Goal: Task Accomplishment & Management: Complete application form

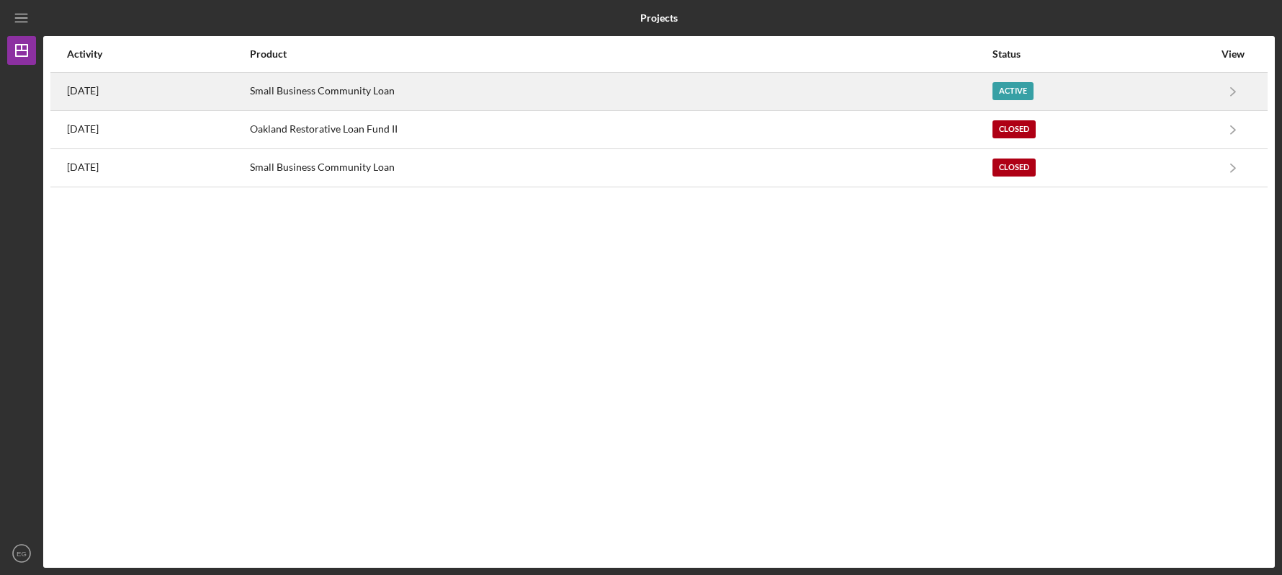
click at [932, 97] on div "Small Business Community Loan" at bounding box center [620, 91] width 741 height 36
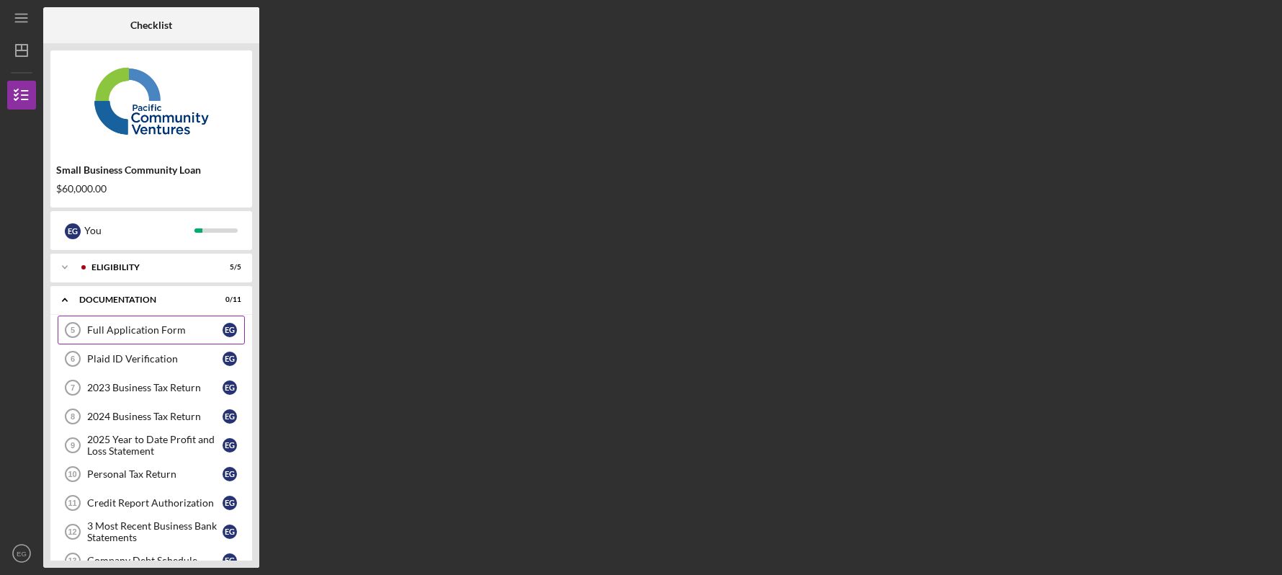
click at [174, 329] on div "Full Application Form" at bounding box center [154, 330] width 135 height 12
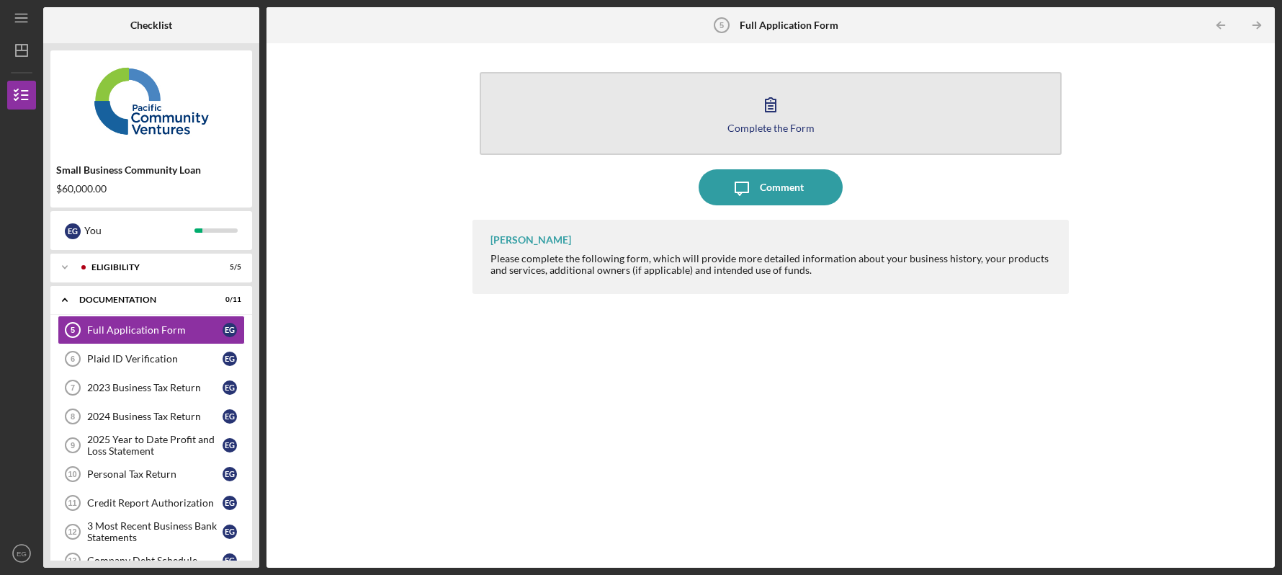
click at [780, 129] on div "Complete the Form" at bounding box center [770, 127] width 87 height 11
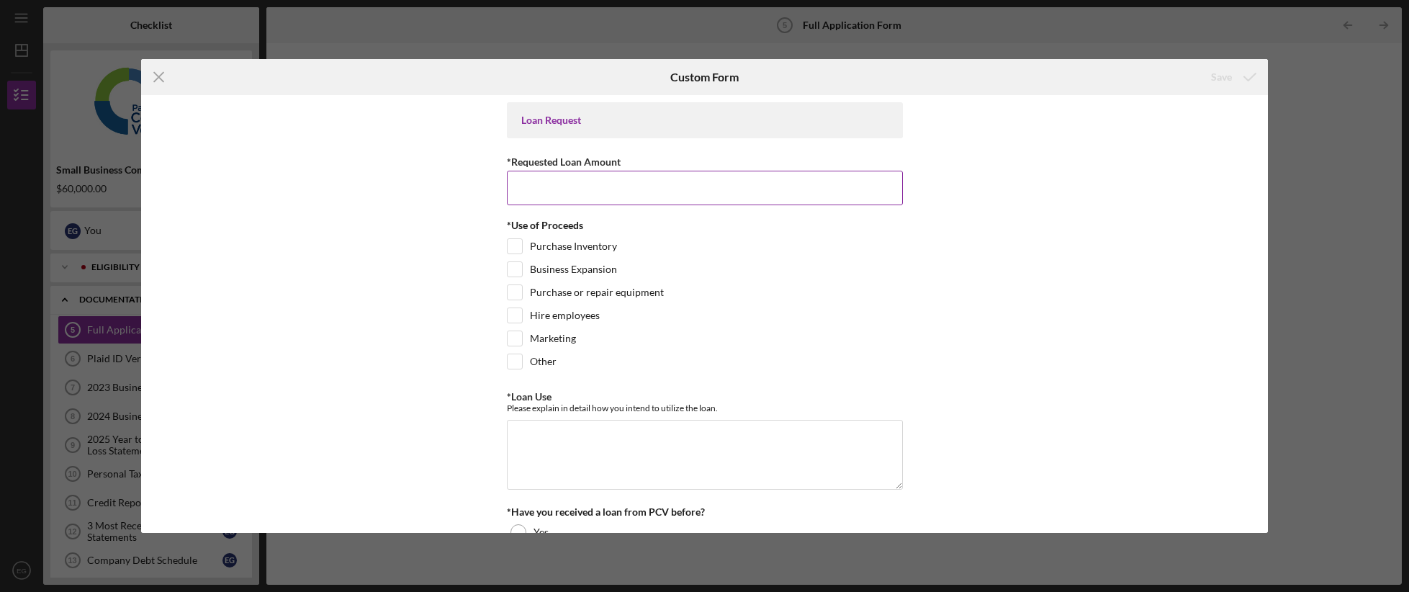
click at [578, 183] on input "*Requested Loan Amount" at bounding box center [705, 188] width 396 height 35
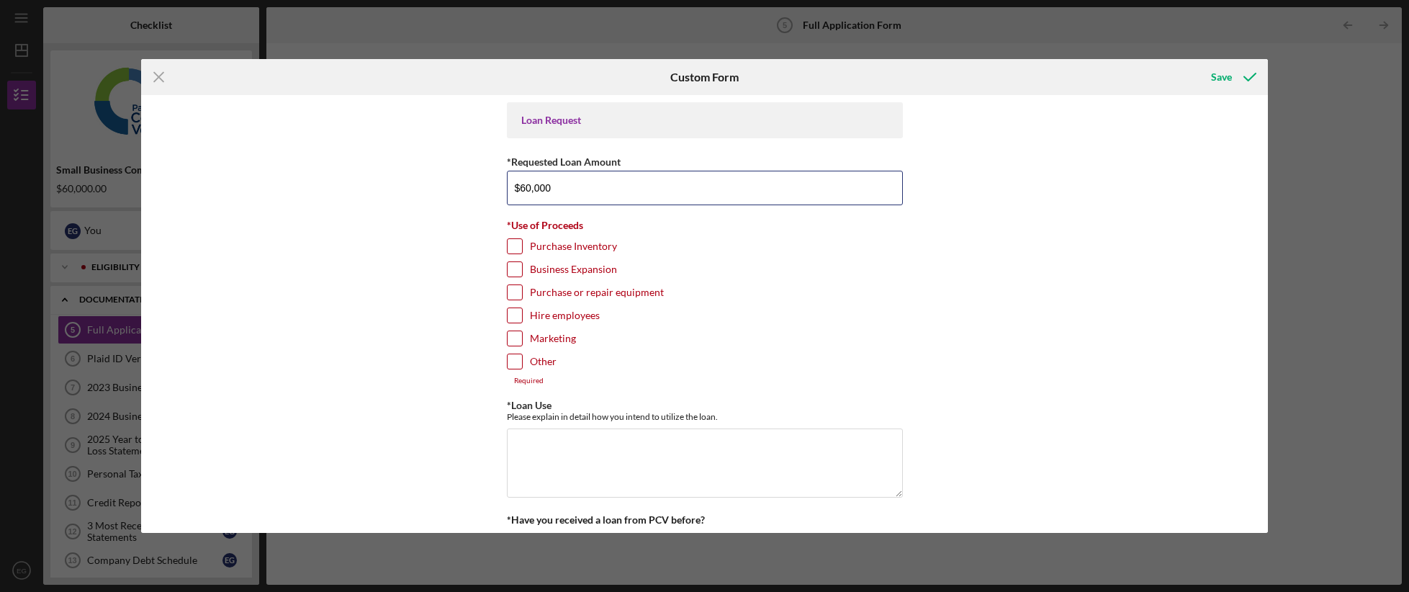
type input "$60,000"
click at [511, 267] on input "Business Expansion" at bounding box center [515, 269] width 14 height 14
checkbox input "true"
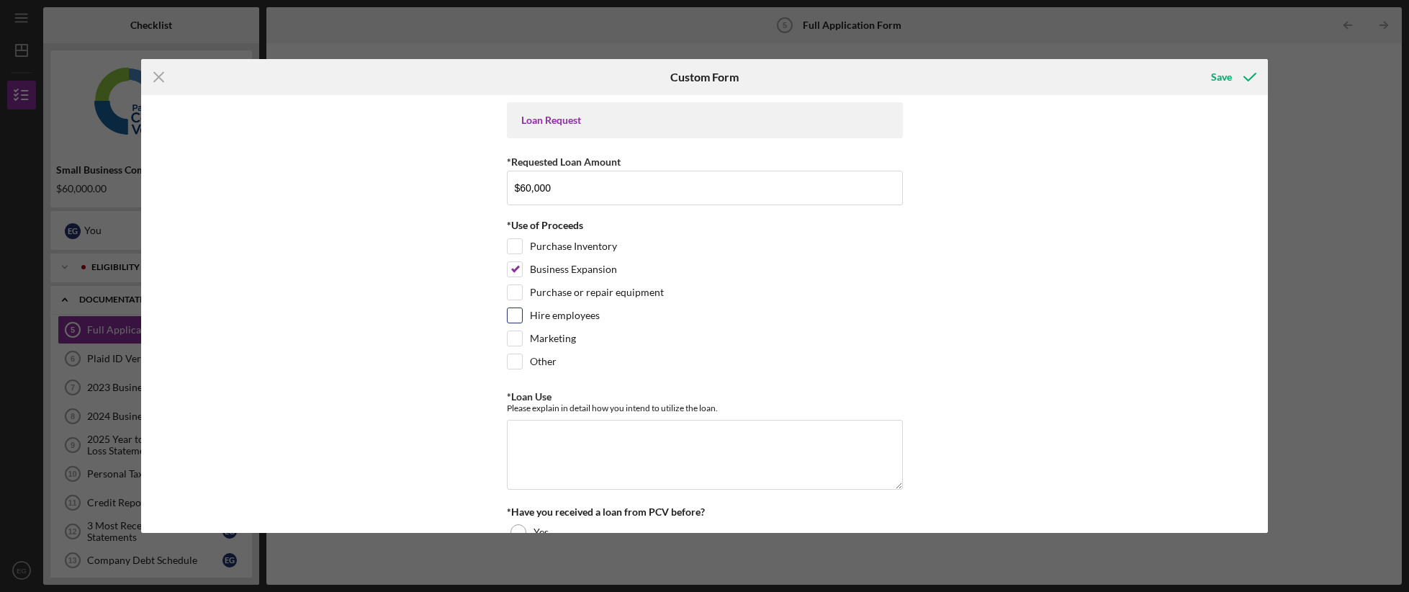
click at [512, 310] on input "Hire employees" at bounding box center [515, 315] width 14 height 14
checkbox input "true"
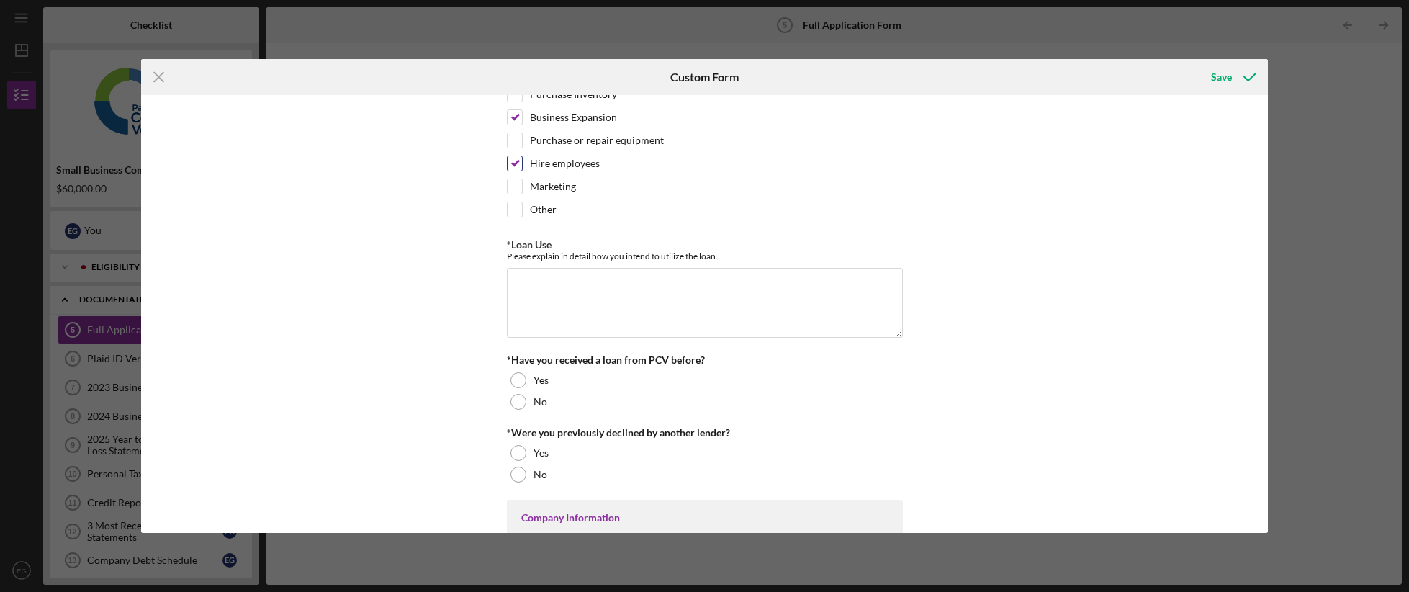
scroll to position [205, 0]
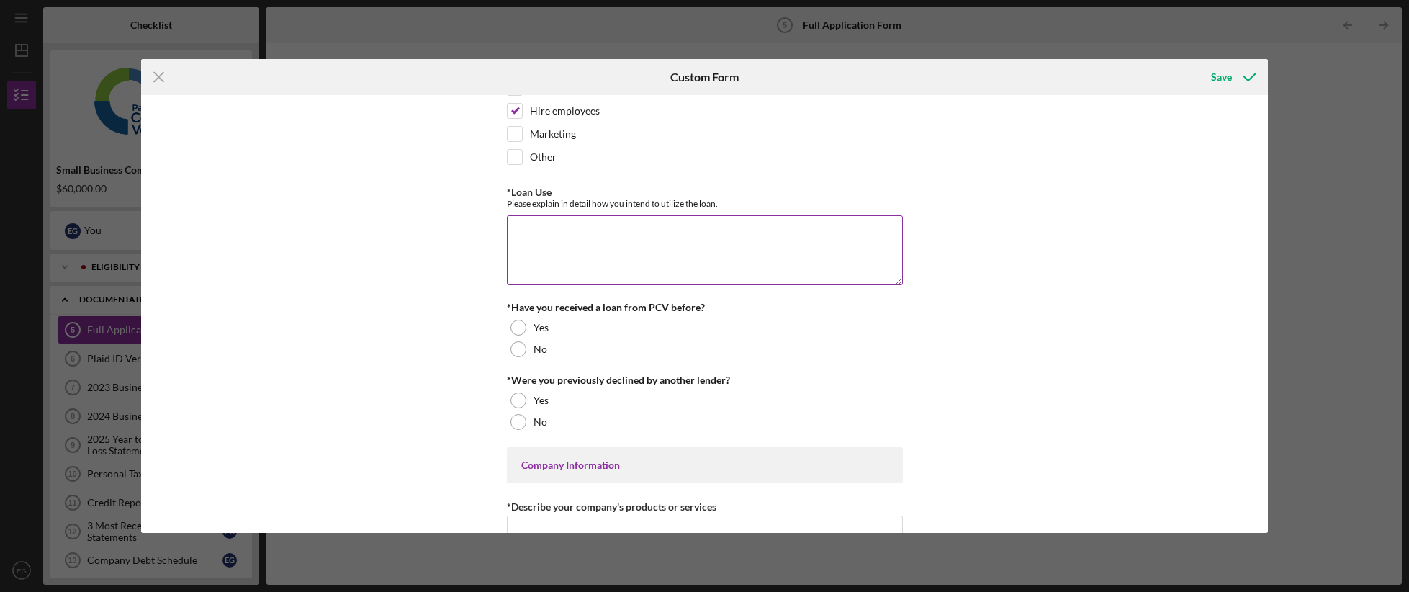
click at [675, 228] on textarea "*Loan Use" at bounding box center [705, 249] width 396 height 69
type textarea "i"
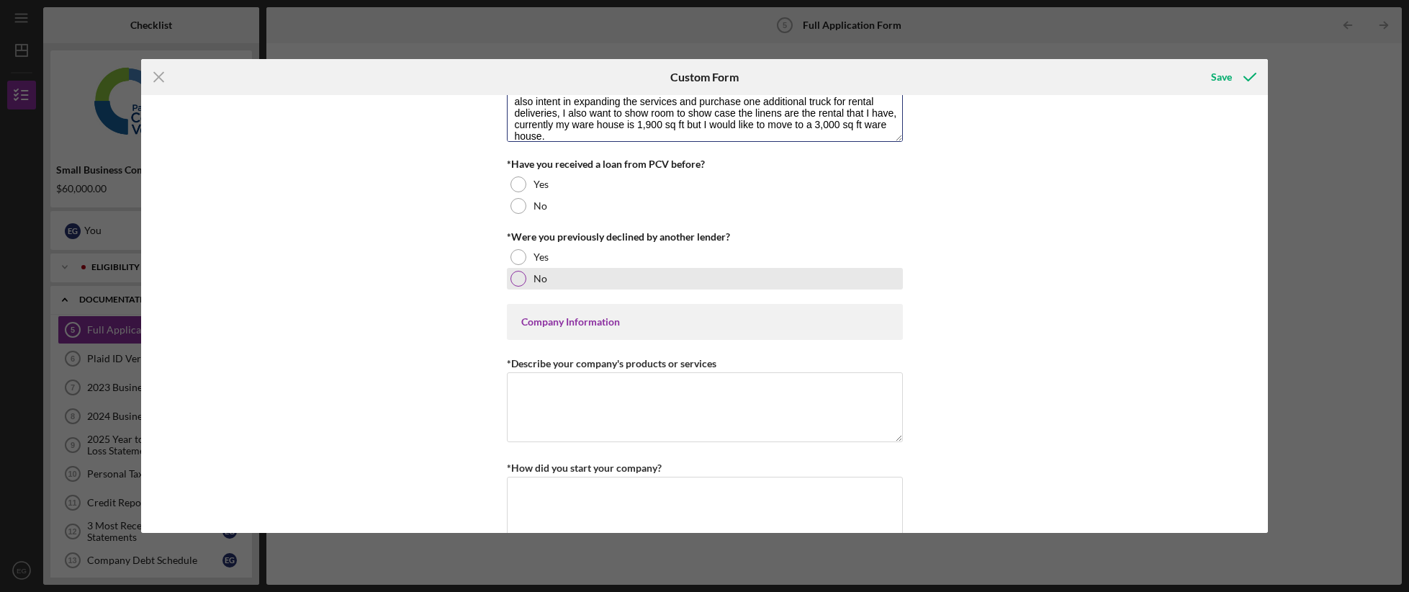
scroll to position [349, 0]
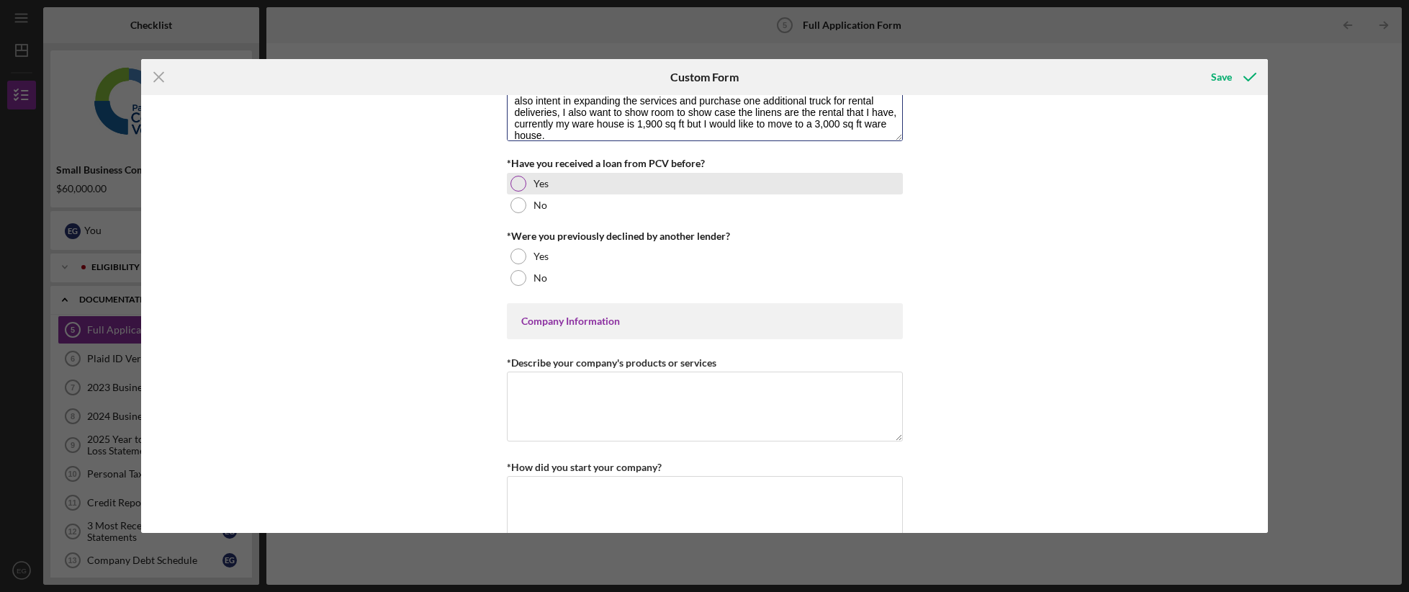
type textarea "My intent is to hire one [DEMOGRAPHIC_DATA] and one [DEMOGRAPHIC_DATA], I also …"
click at [517, 183] on div at bounding box center [519, 184] width 16 height 16
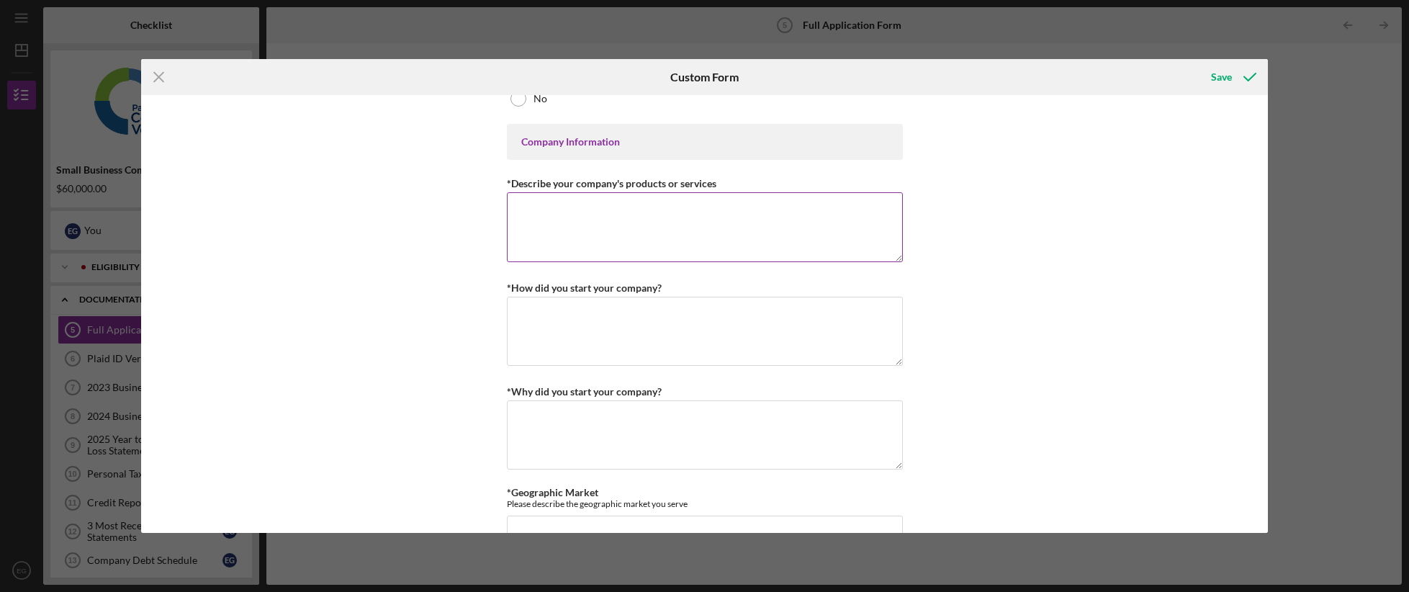
scroll to position [437, 0]
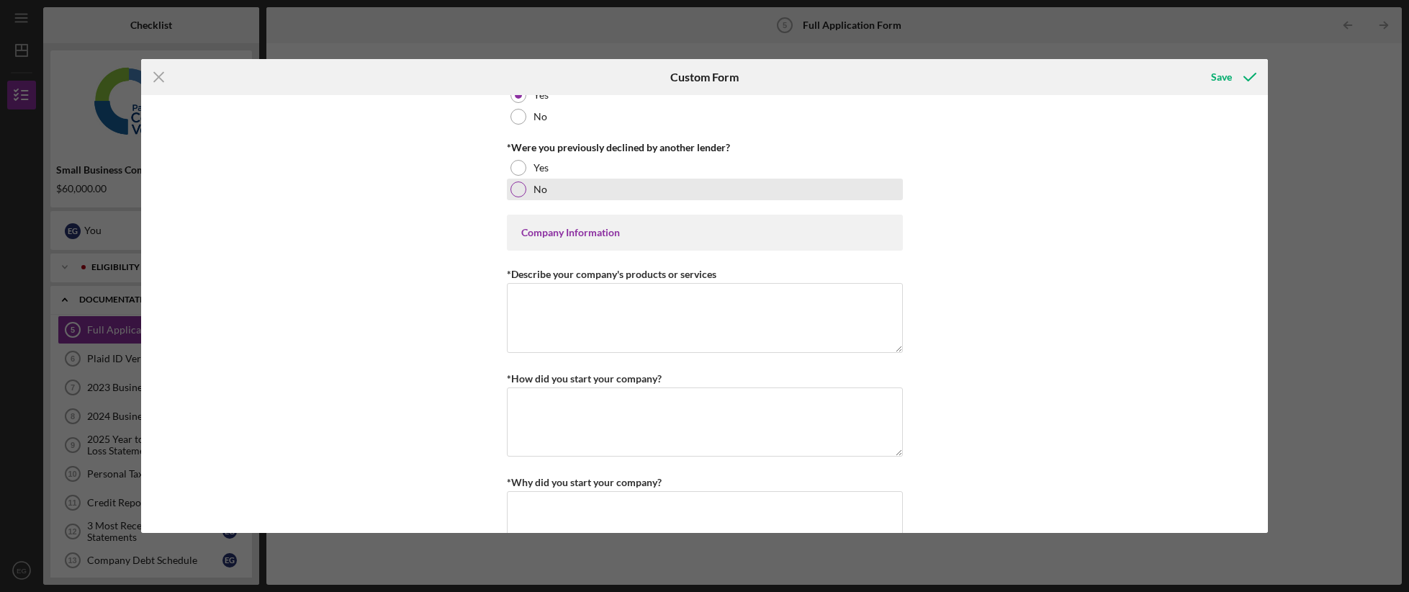
click at [518, 192] on div at bounding box center [519, 189] width 16 height 16
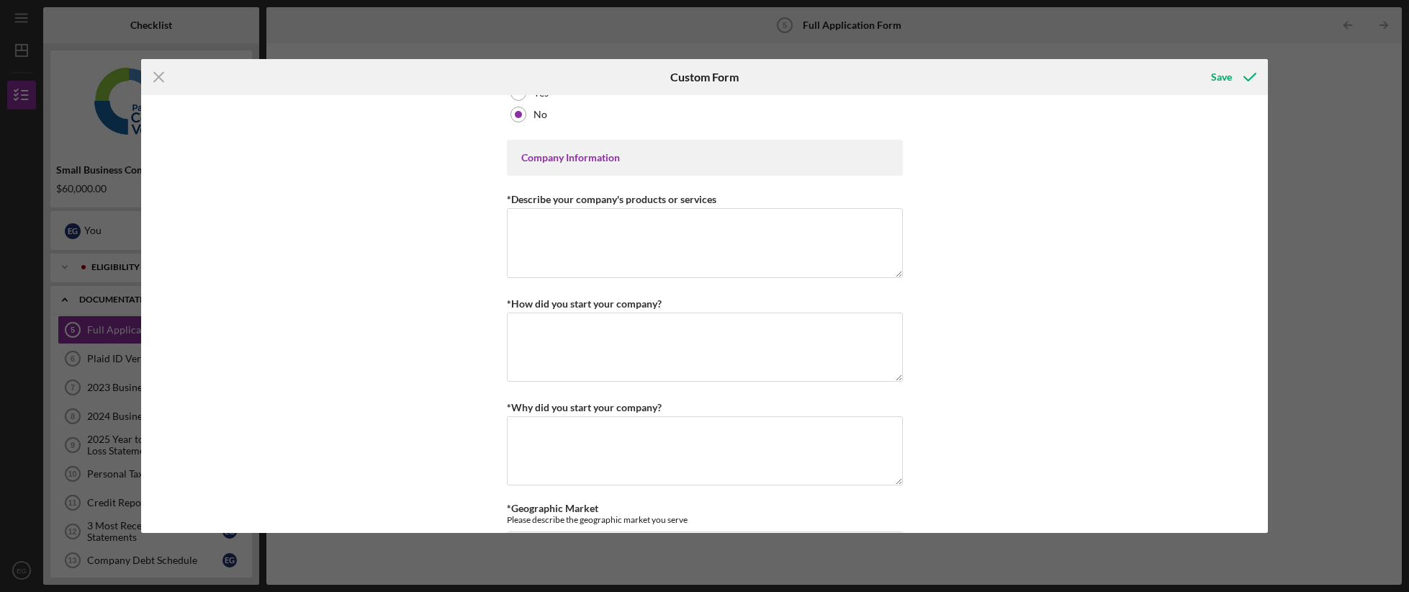
scroll to position [520, 0]
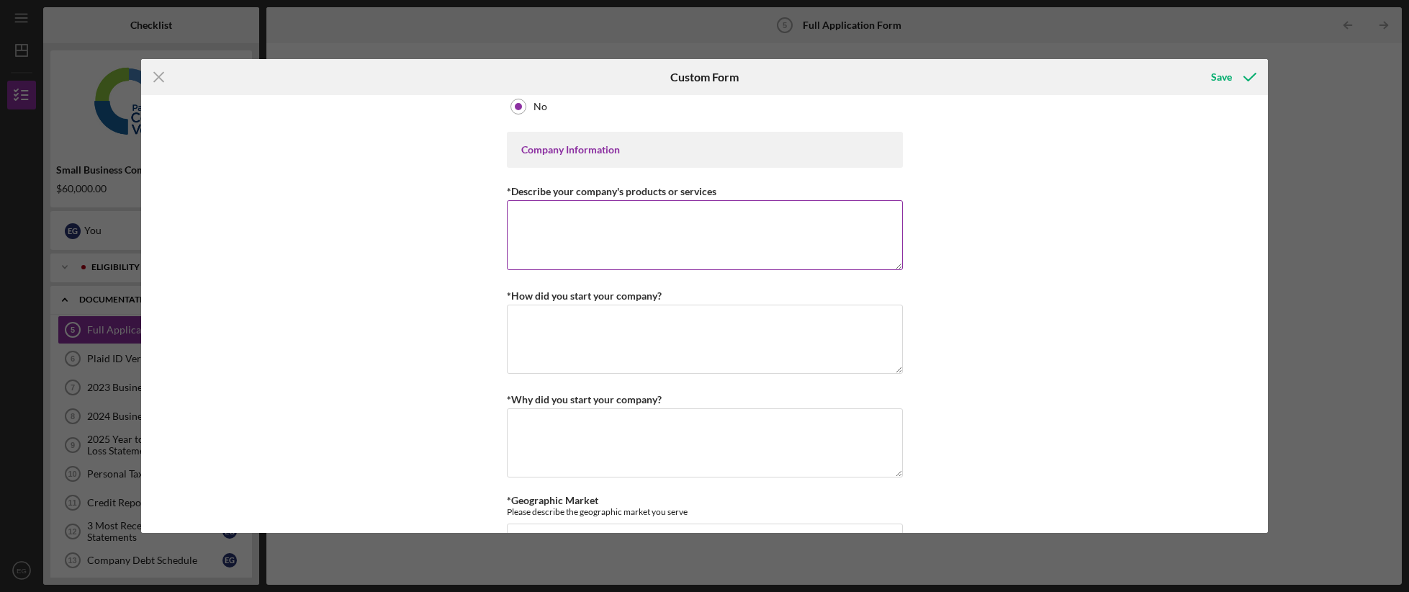
click at [632, 232] on textarea "*Describe your company's products or services" at bounding box center [705, 234] width 396 height 69
type textarea "I"
type textarea "A"
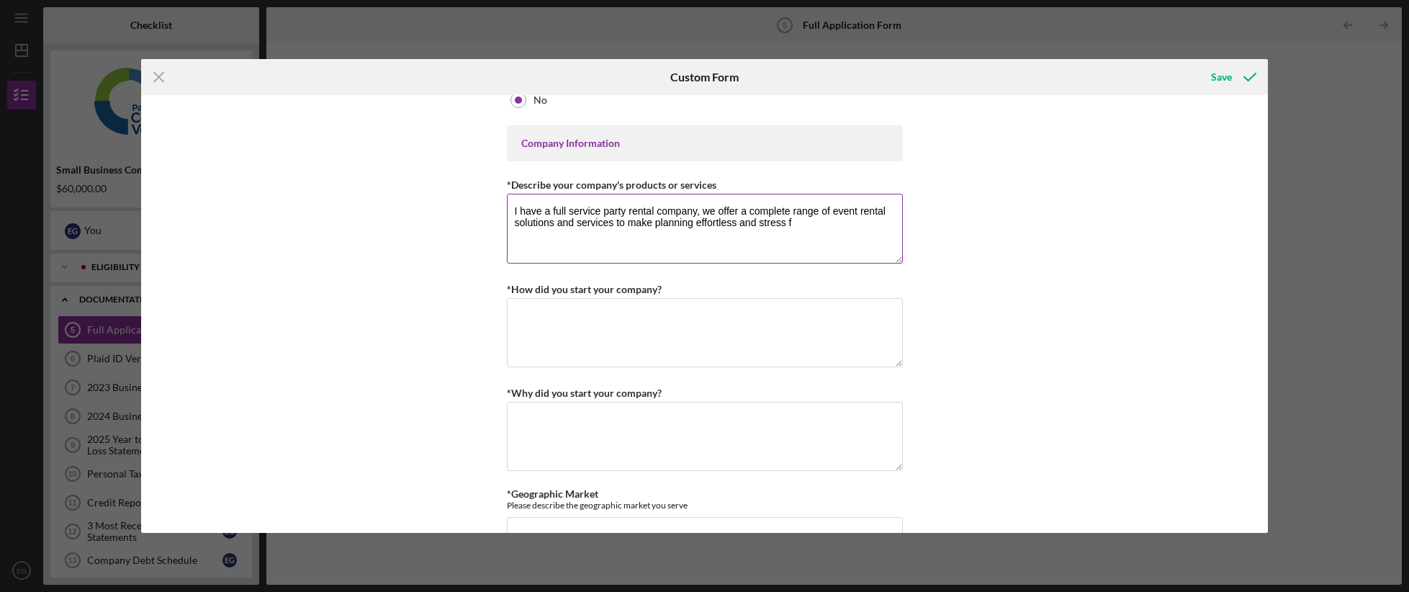
scroll to position [525, 0]
click at [654, 224] on textarea "I have a full service party rental company, we offer a complete range of event …" at bounding box center [705, 229] width 396 height 69
click at [742, 221] on textarea "I have a full service party rental company, we offer a complete range of event …" at bounding box center [705, 229] width 396 height 69
click at [896, 221] on textarea "I have a full service party rental company, we offer a complete range of event …" at bounding box center [705, 229] width 396 height 69
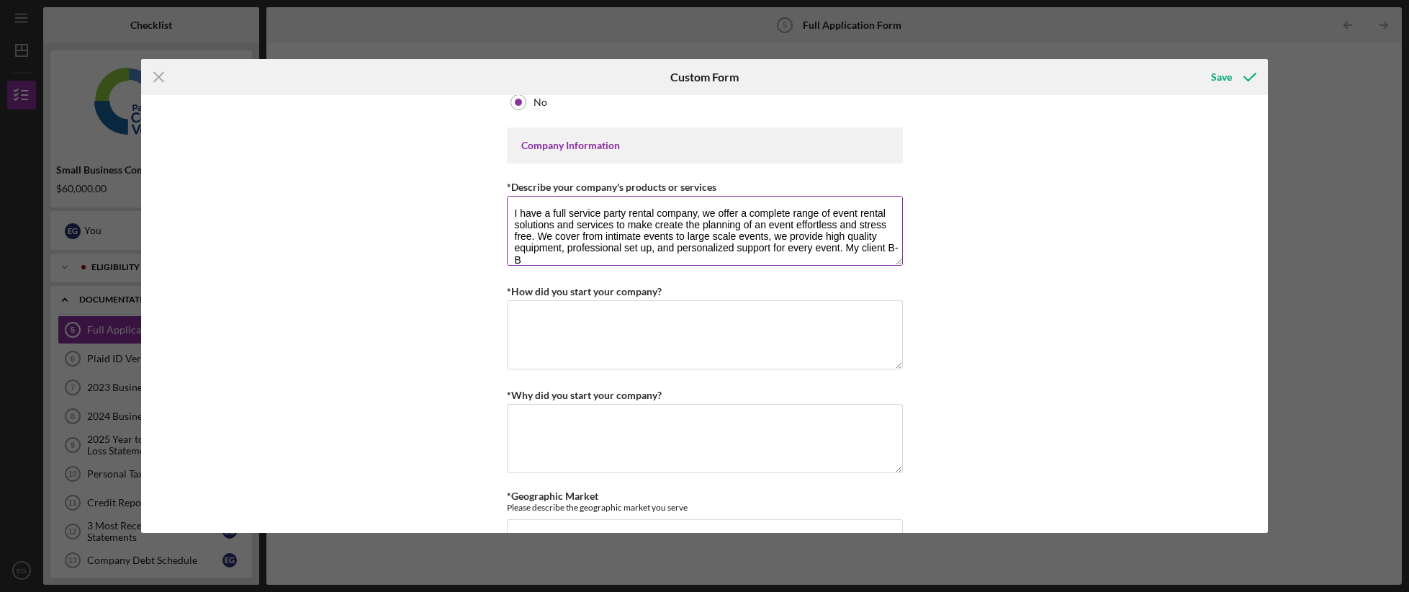
scroll to position [1, 0]
type textarea "I have a full service party rental company, we offer a complete range of event …"
click at [727, 310] on textarea "*How did you start your company?" at bounding box center [705, 334] width 396 height 69
drag, startPoint x: 749, startPoint y: 315, endPoint x: 360, endPoint y: 300, distance: 389.2
click at [360, 300] on div "Loan Request *Requested Loan Amount $60,000 *Use of Proceeds Purchase Inventory…" at bounding box center [705, 314] width 1128 height 438
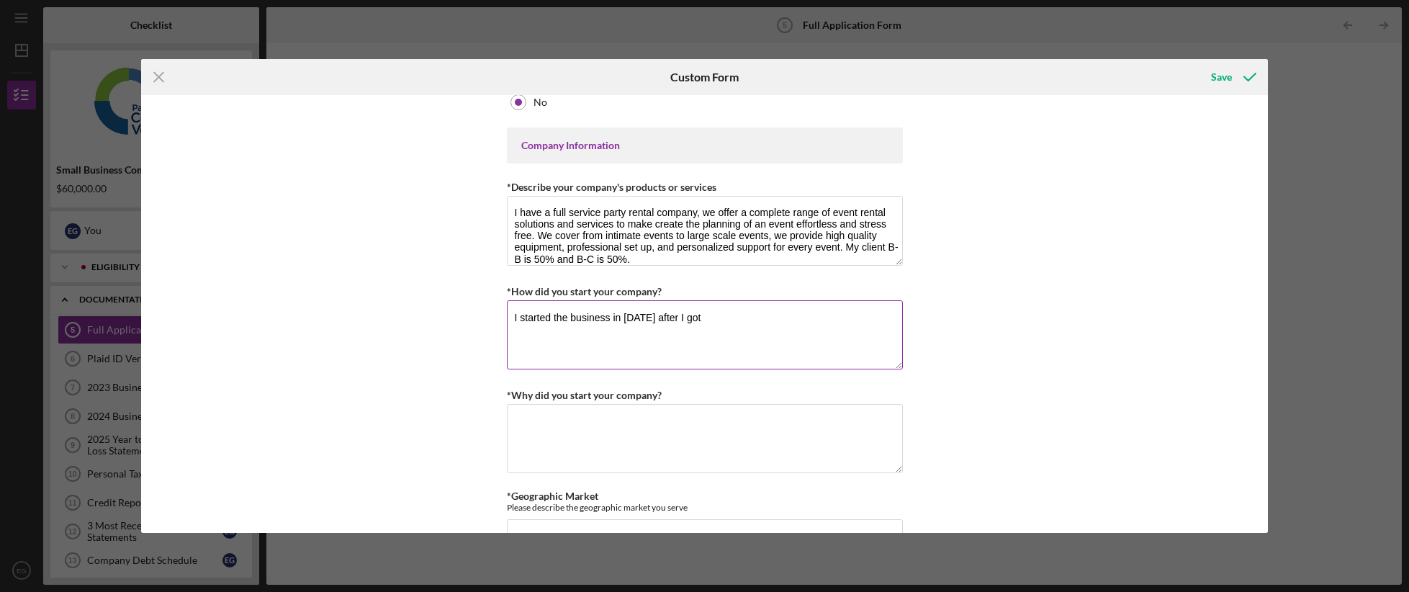
click at [760, 313] on textarea "I started the business in [DATE] after I got" at bounding box center [705, 334] width 396 height 69
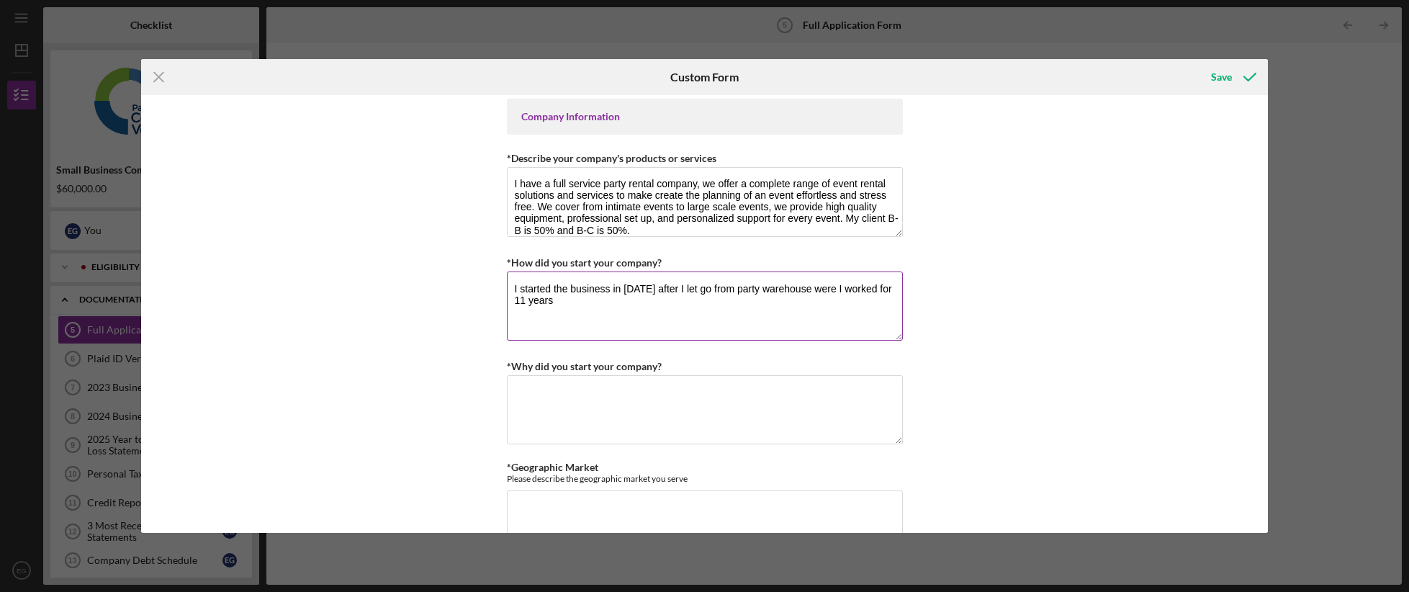
scroll to position [554, 0]
click at [599, 298] on textarea "I started the business in [DATE] after I let go from party warehouse were I wor…" at bounding box center [705, 304] width 396 height 69
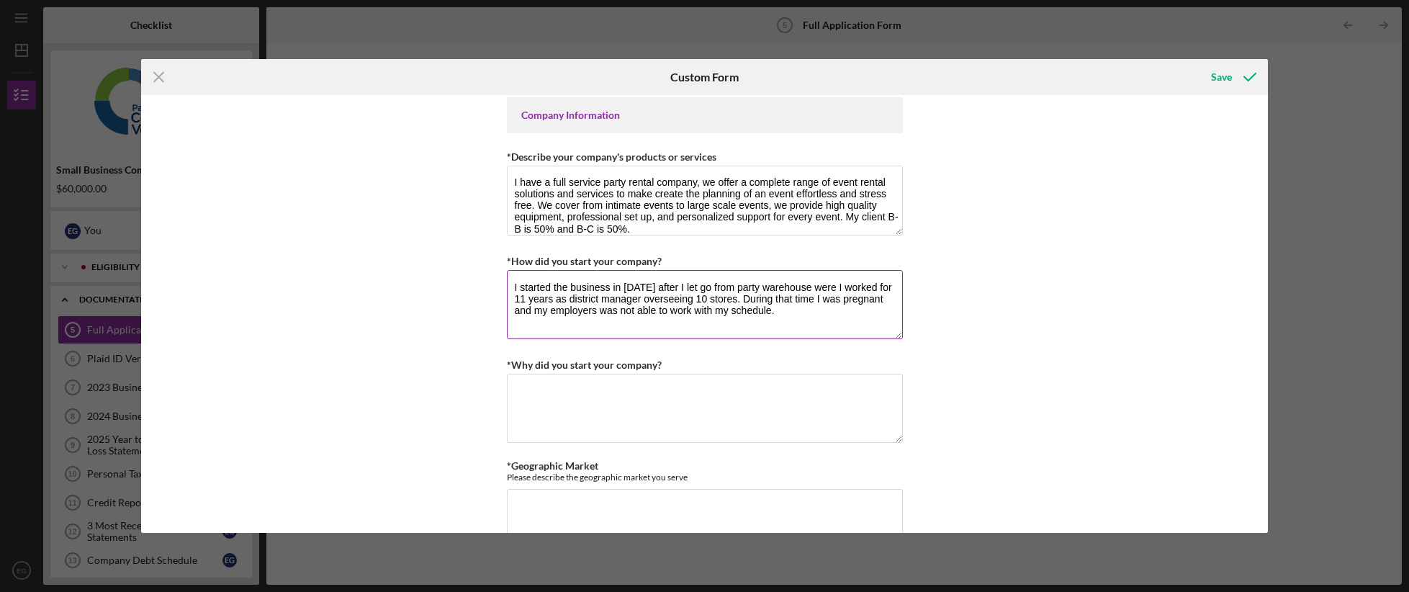
scroll to position [570, 0]
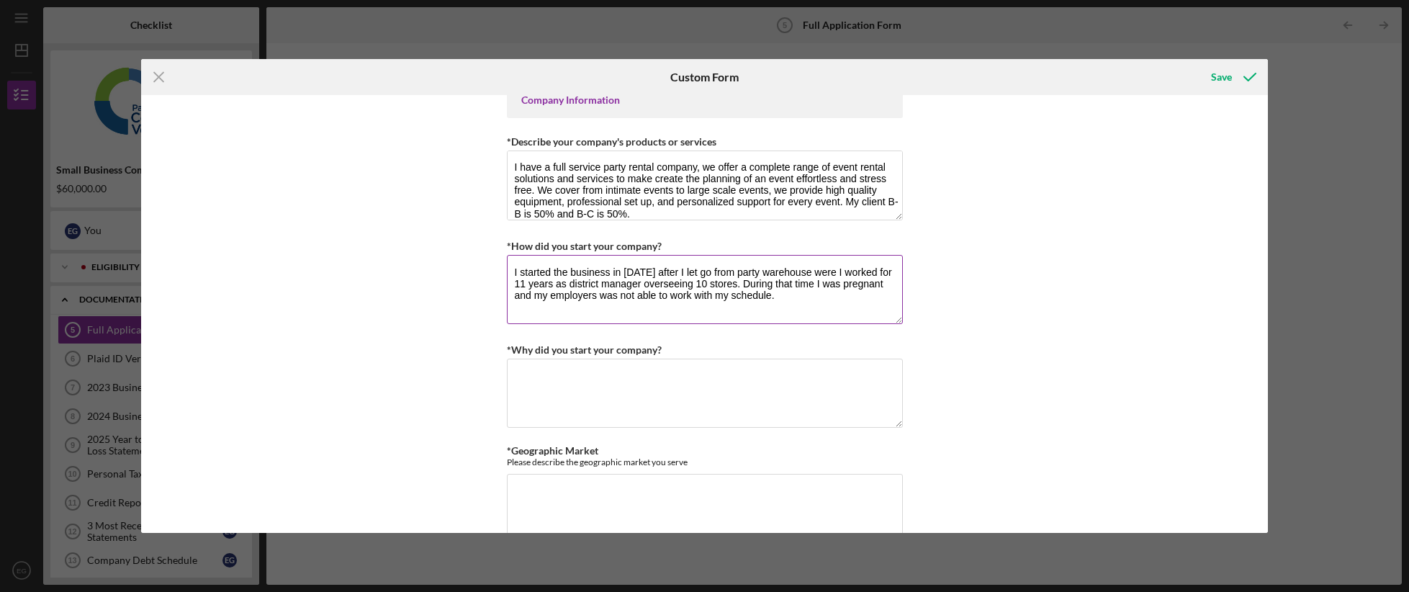
click at [826, 295] on textarea "I started the business in [DATE] after I let go from party warehouse were I wor…" at bounding box center [705, 289] width 396 height 69
type textarea "I started the business in [DATE] after I let go from party warehouse were I wor…"
click at [601, 380] on textarea "*Why did you start your company?" at bounding box center [705, 393] width 396 height 69
type textarea "i"
click at [608, 390] on textarea "I started the company because I wanted to have a work life balance, I loved my …" at bounding box center [705, 393] width 396 height 69
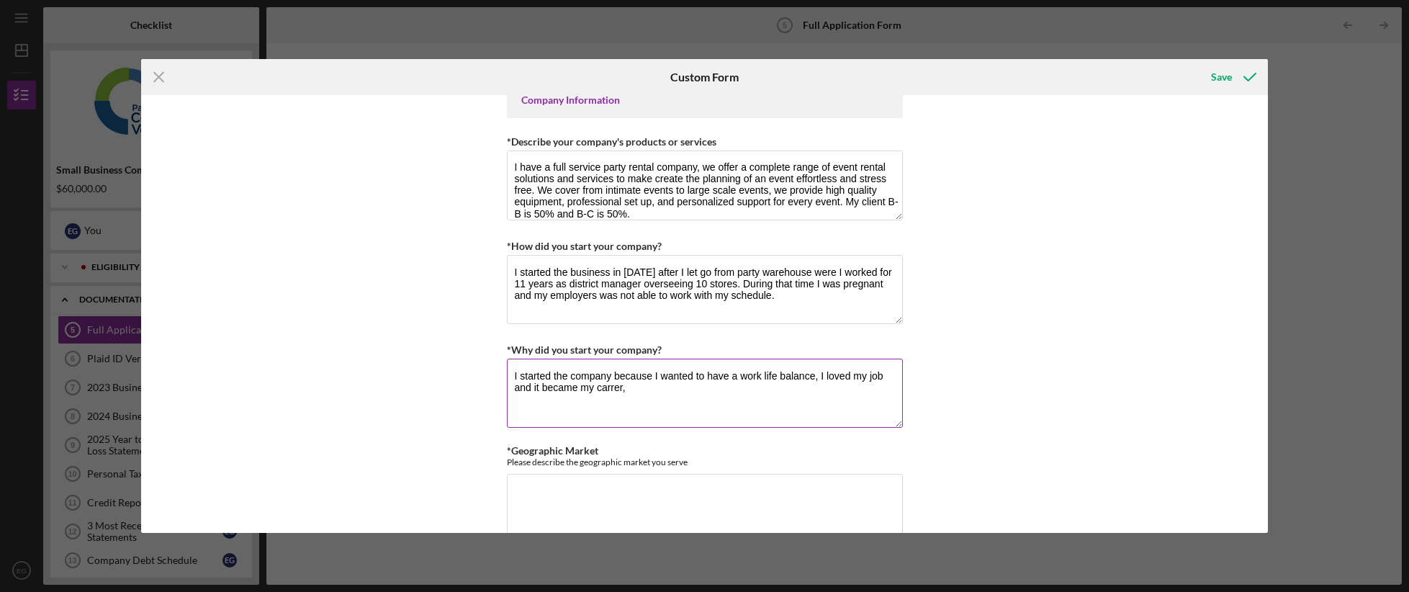
click at [608, 390] on textarea "I started the company because I wanted to have a work life balance, I loved my …" at bounding box center [705, 393] width 396 height 69
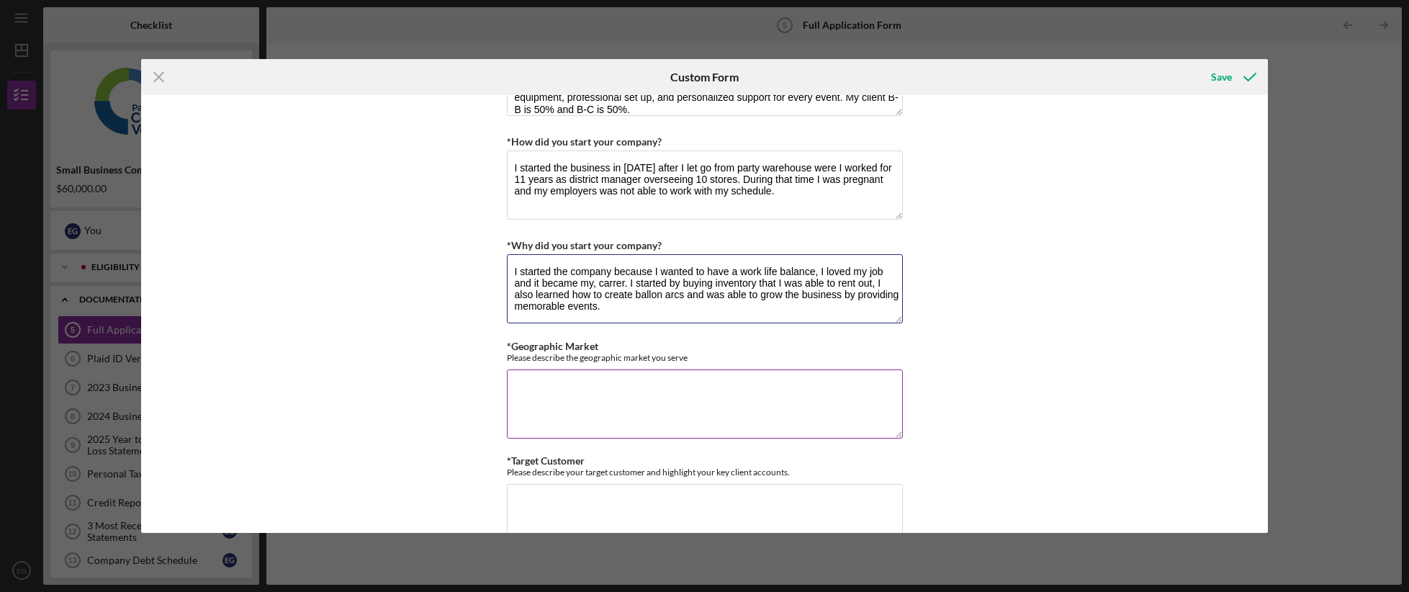
scroll to position [775, 0]
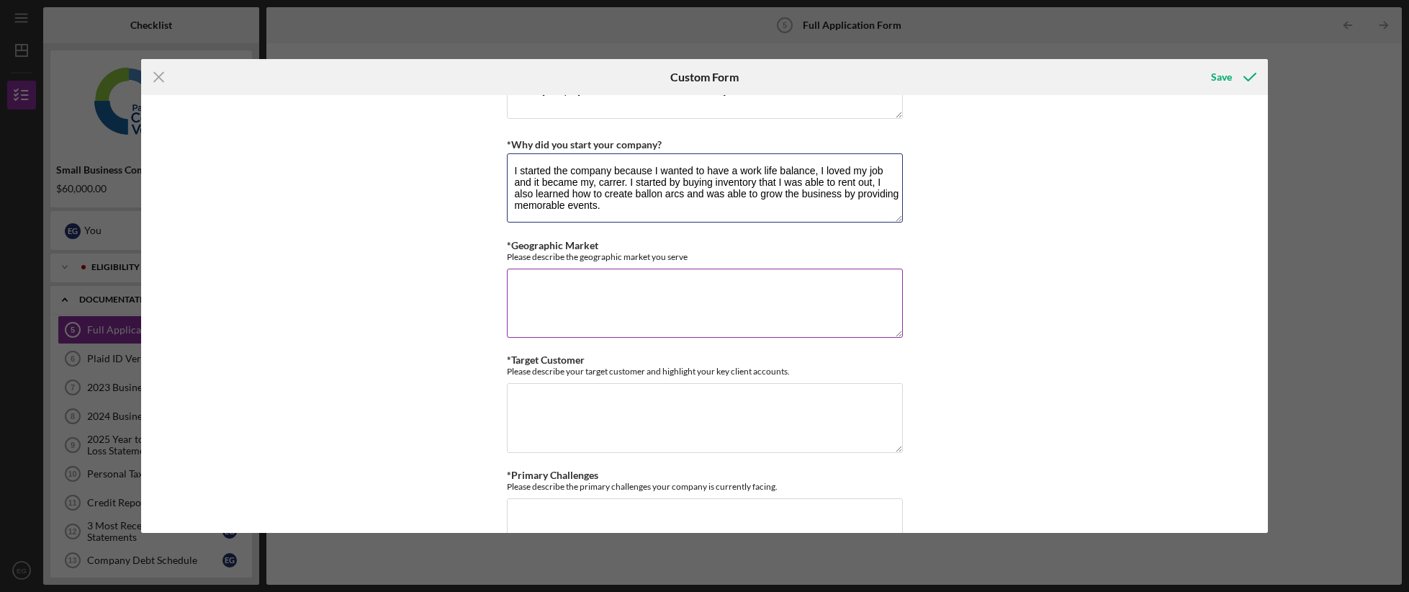
type textarea "I started the company because I wanted to have a work life balance, I loved my …"
click at [592, 302] on textarea "*Geographic Market" at bounding box center [705, 303] width 396 height 69
type textarea "The market that I serve is every county in the bay area."
click at [570, 398] on textarea "*Target Customer" at bounding box center [705, 417] width 396 height 69
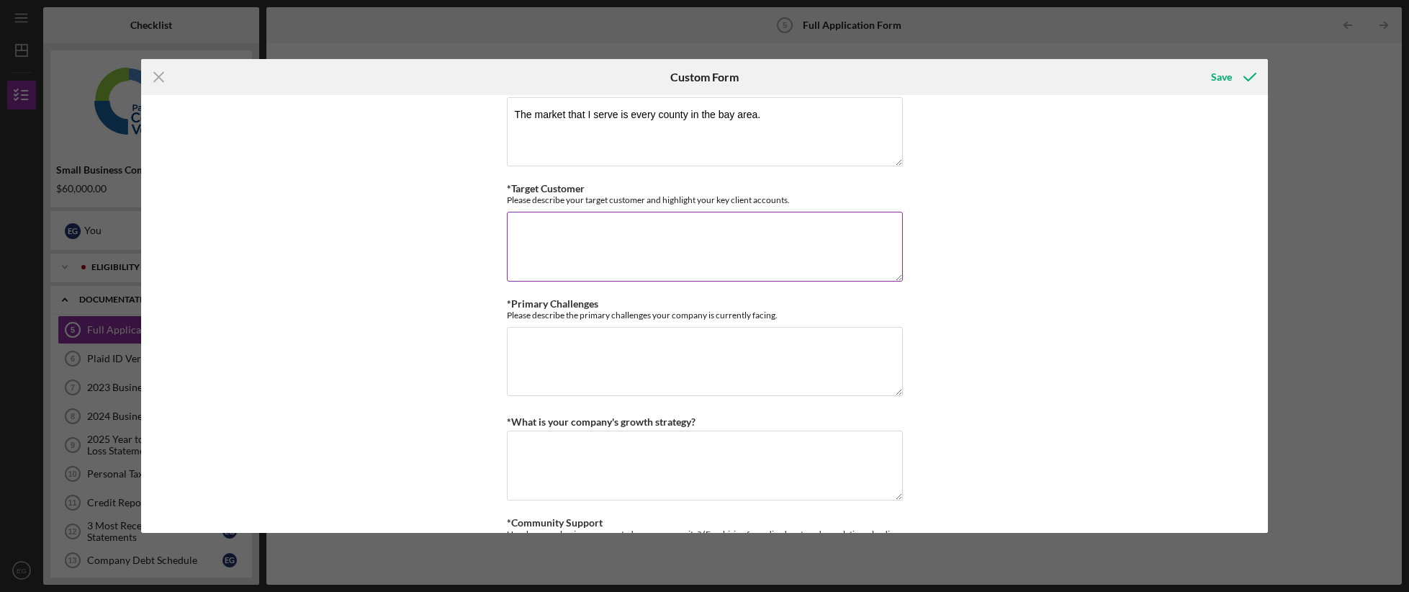
scroll to position [953, 0]
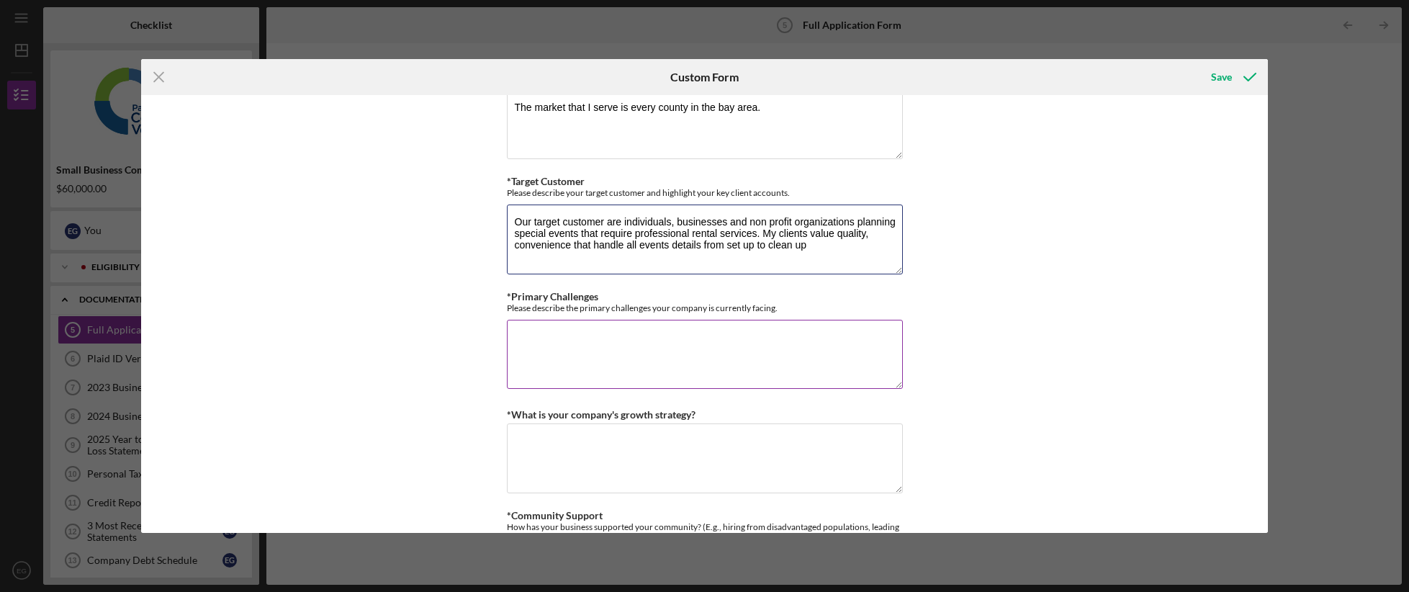
type textarea "Our target customer are individuals, businesses and non profit organizations pl…"
click at [550, 349] on textarea "*Primary Challenges" at bounding box center [705, 354] width 396 height 69
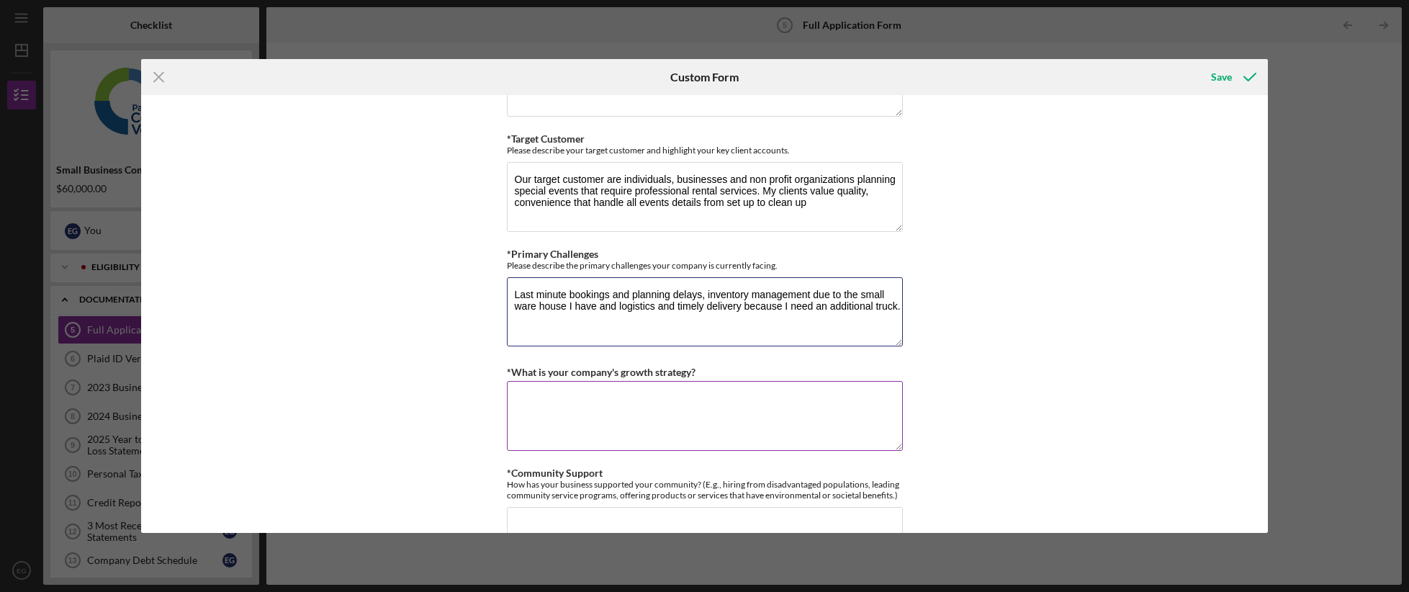
scroll to position [1003, 0]
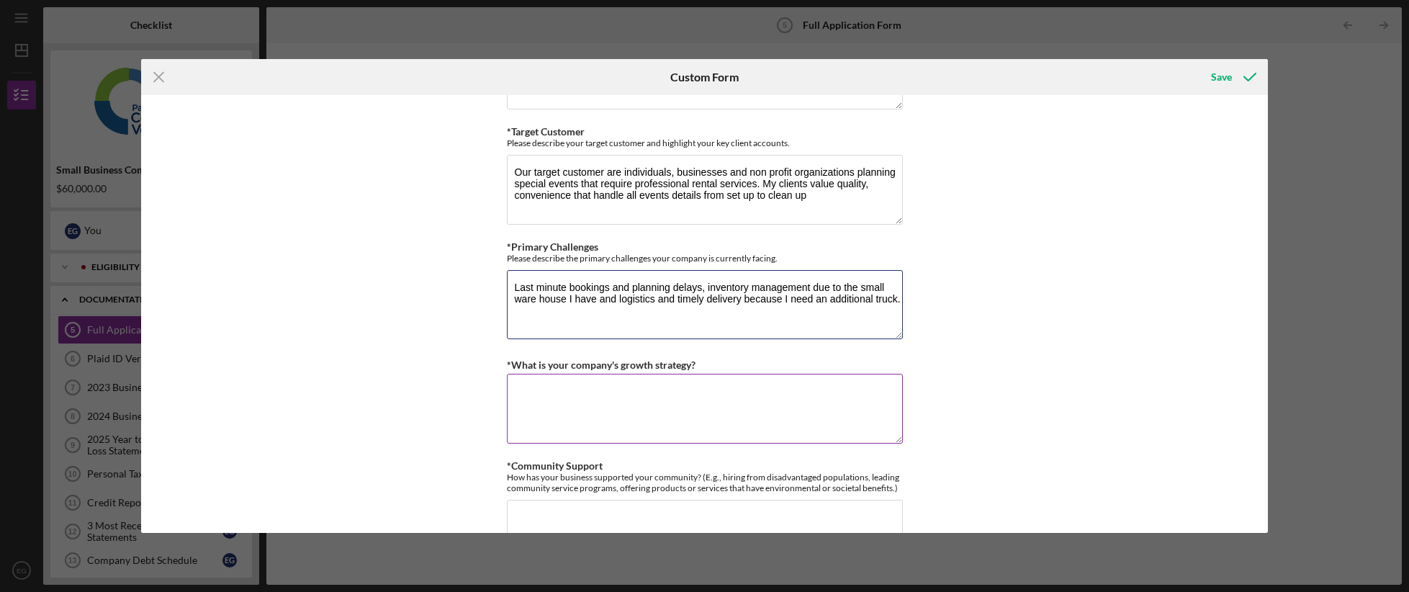
type textarea "Last minute bookings and planning delays, inventory management due to the small…"
click at [583, 389] on textarea "*What is your company's growth strategy?" at bounding box center [705, 408] width 396 height 69
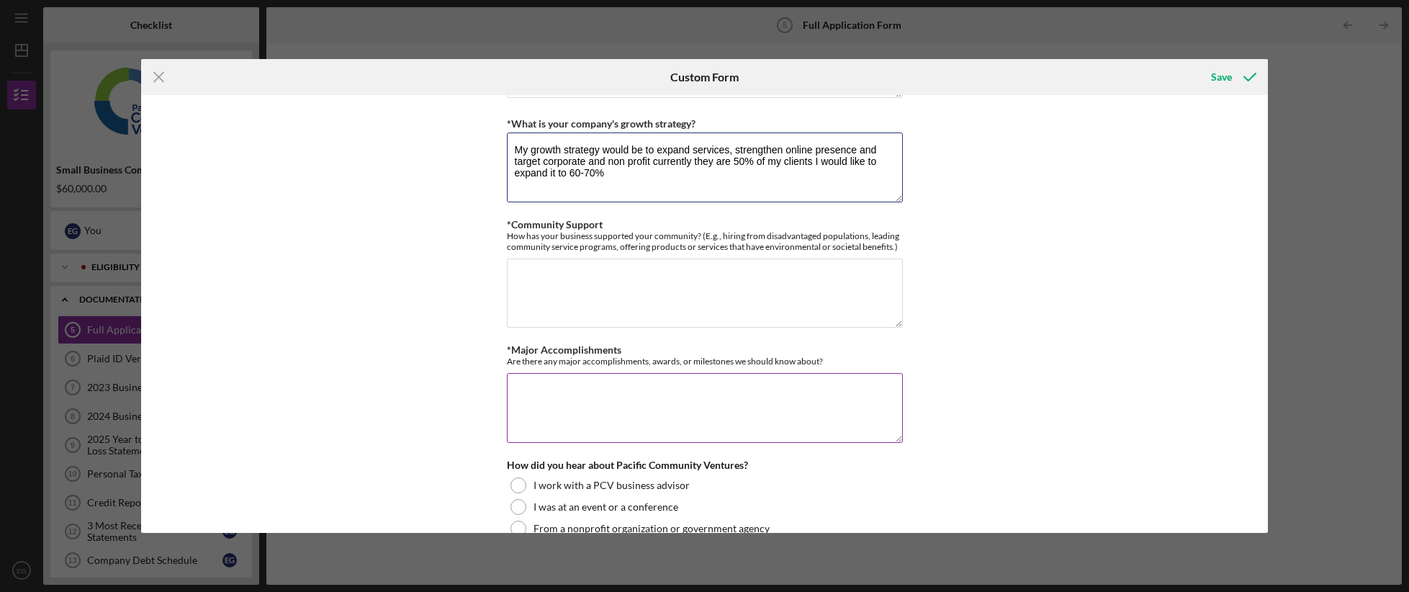
scroll to position [1247, 0]
type textarea "My growth strategy would be to expand services, strengthen online presence and …"
click at [608, 290] on textarea "*Community Support" at bounding box center [705, 290] width 396 height 69
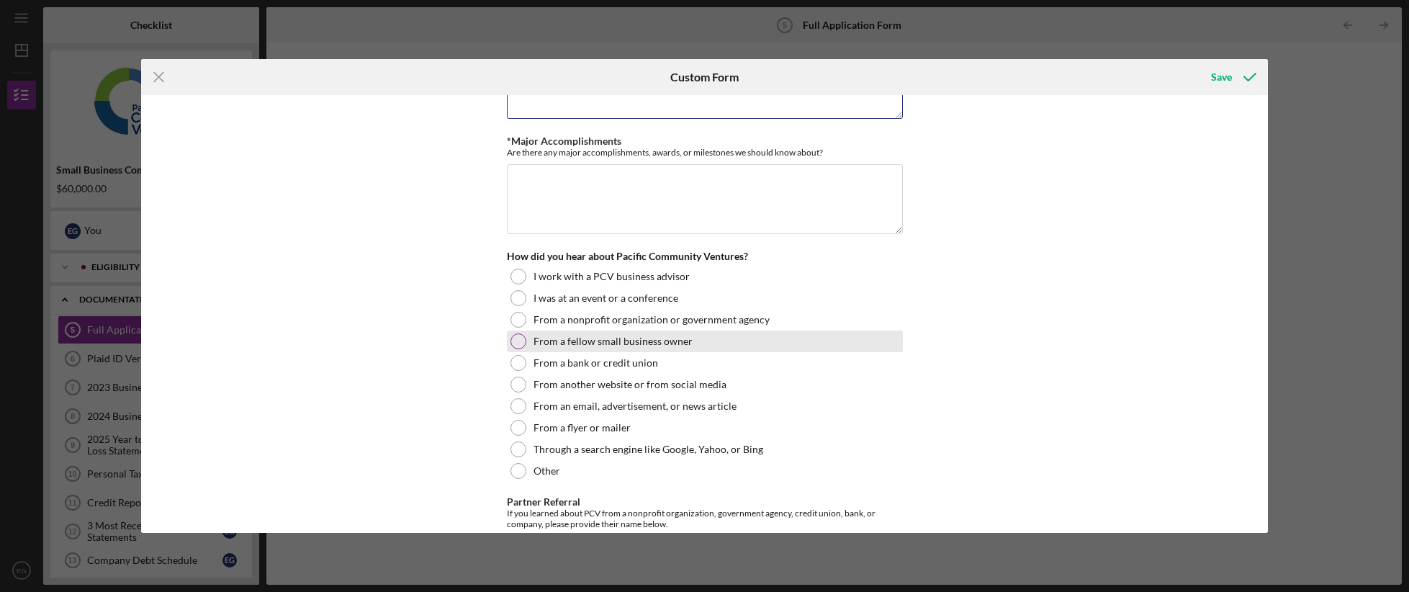
scroll to position [1483, 0]
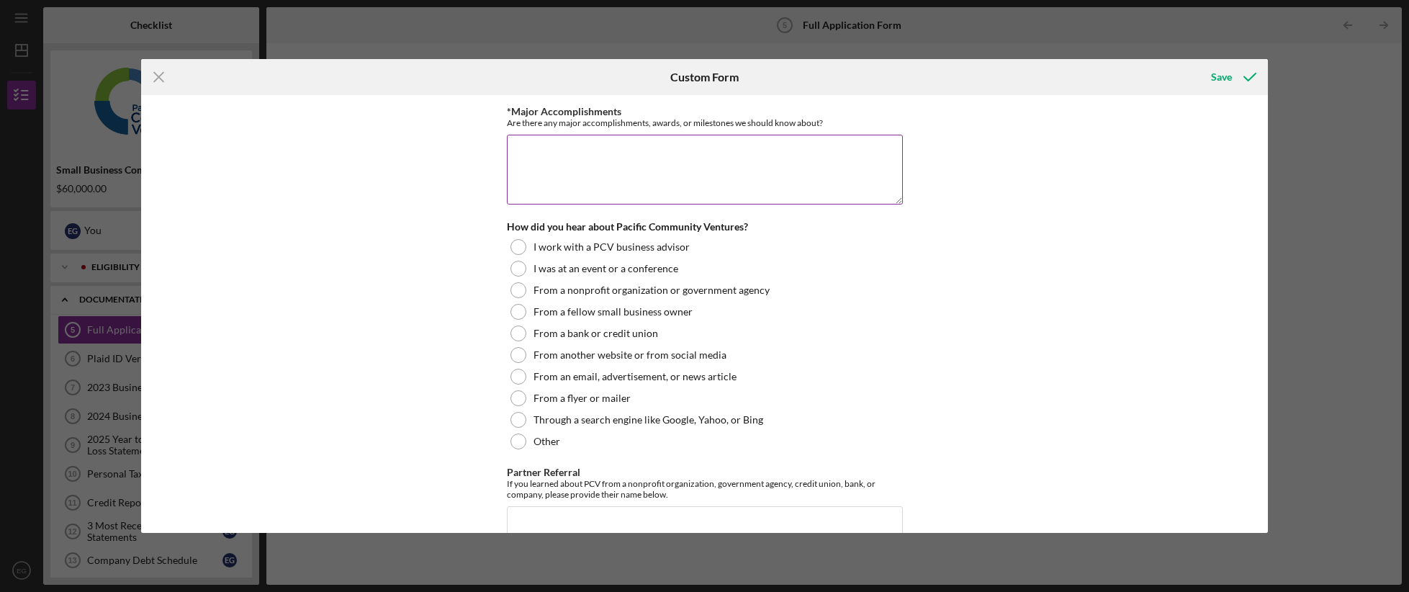
type textarea "I assist in small business collaboration by joining forces with other small ven…"
click at [579, 158] on textarea "*Major Accomplishments" at bounding box center [705, 169] width 396 height 69
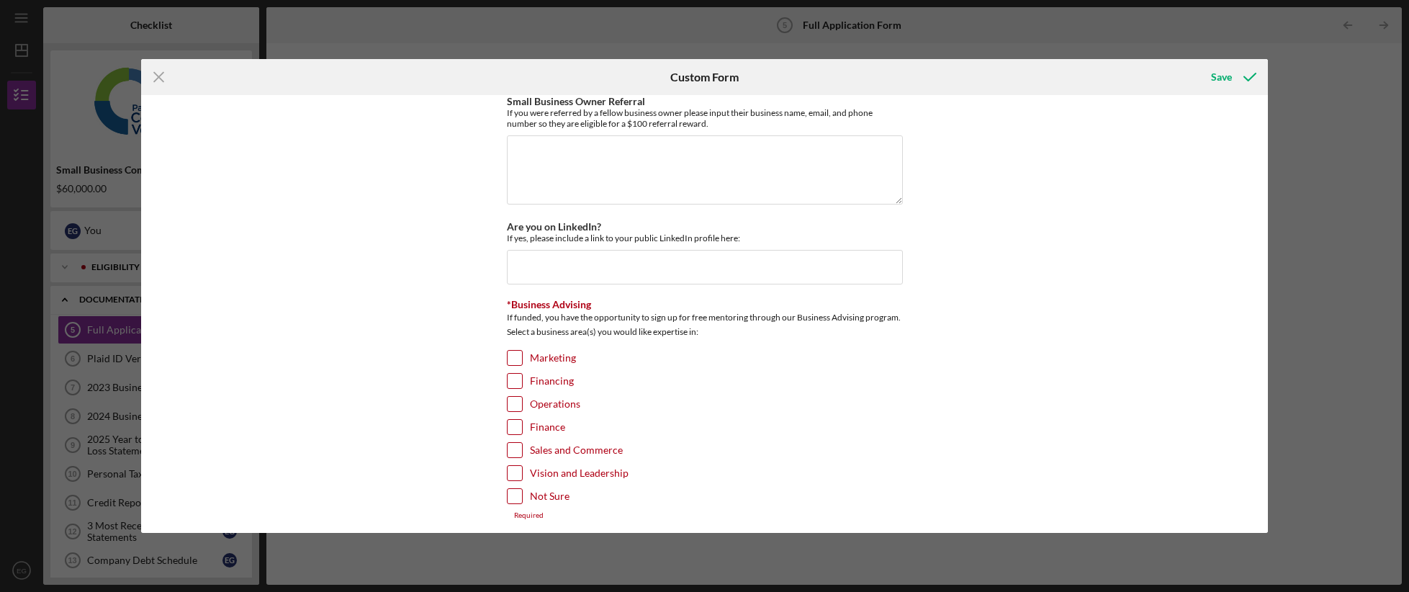
scroll to position [1951, 0]
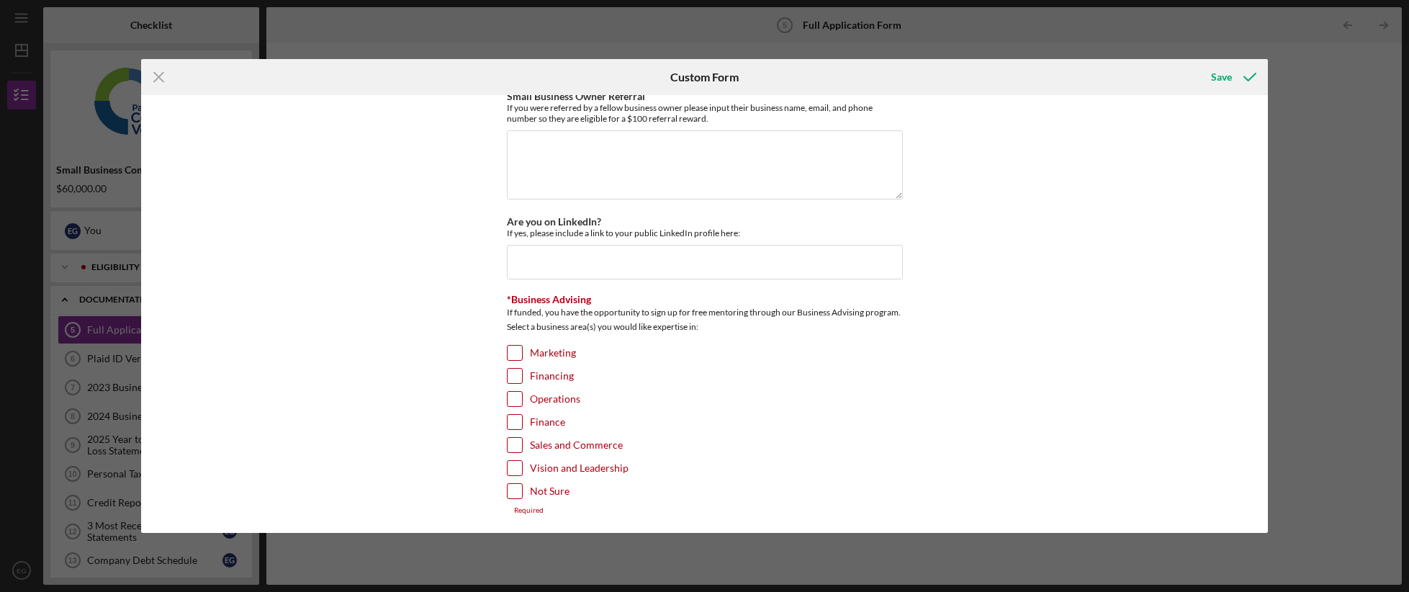
click at [509, 347] on input "Marketing" at bounding box center [515, 353] width 14 height 14
checkbox input "true"
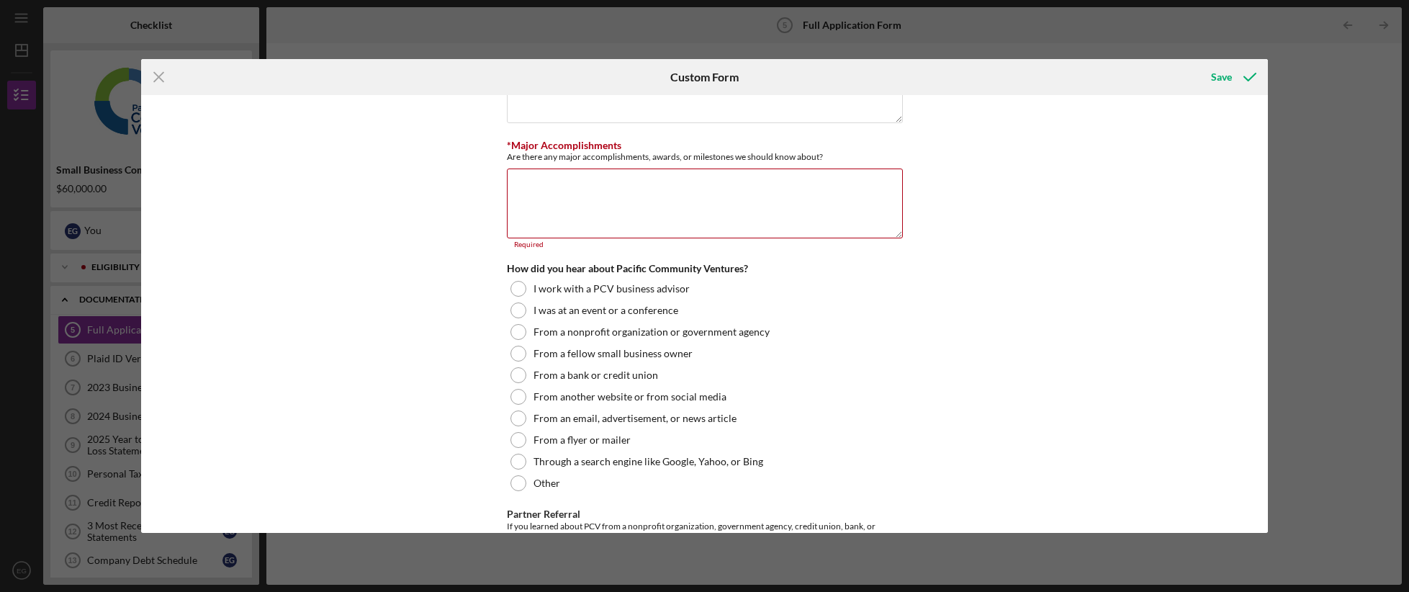
scroll to position [1354, 0]
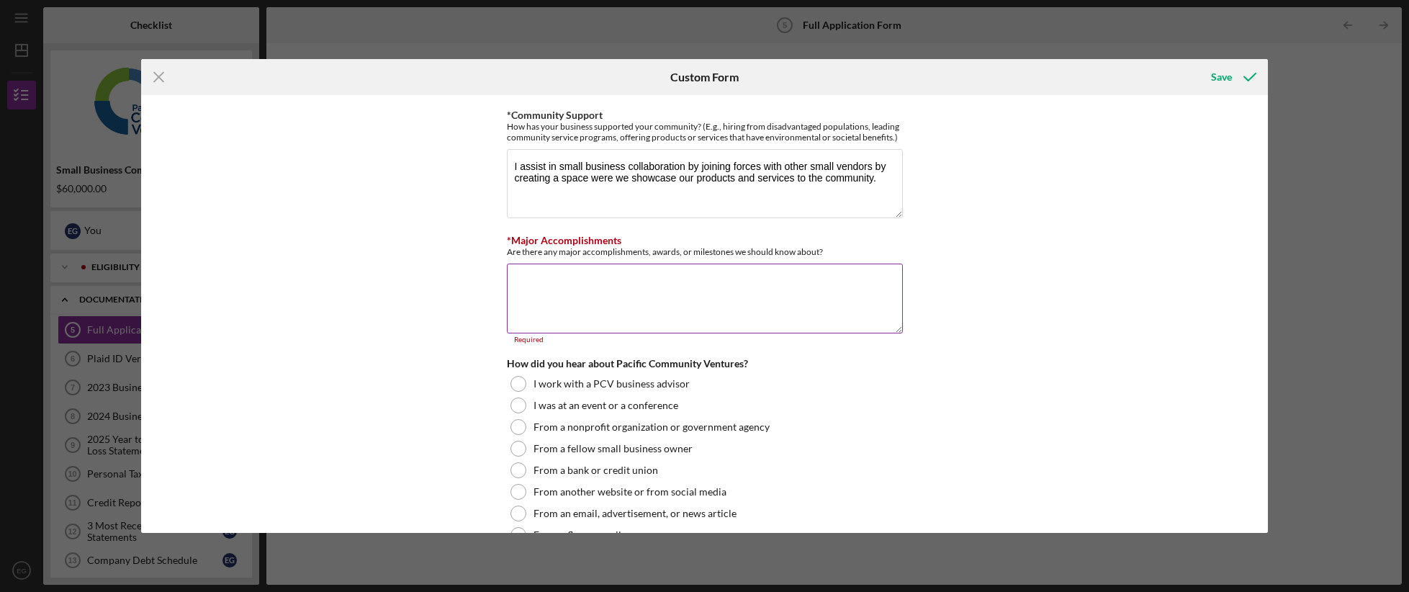
click at [574, 298] on textarea "*Major Accomplishments" at bounding box center [705, 298] width 396 height 69
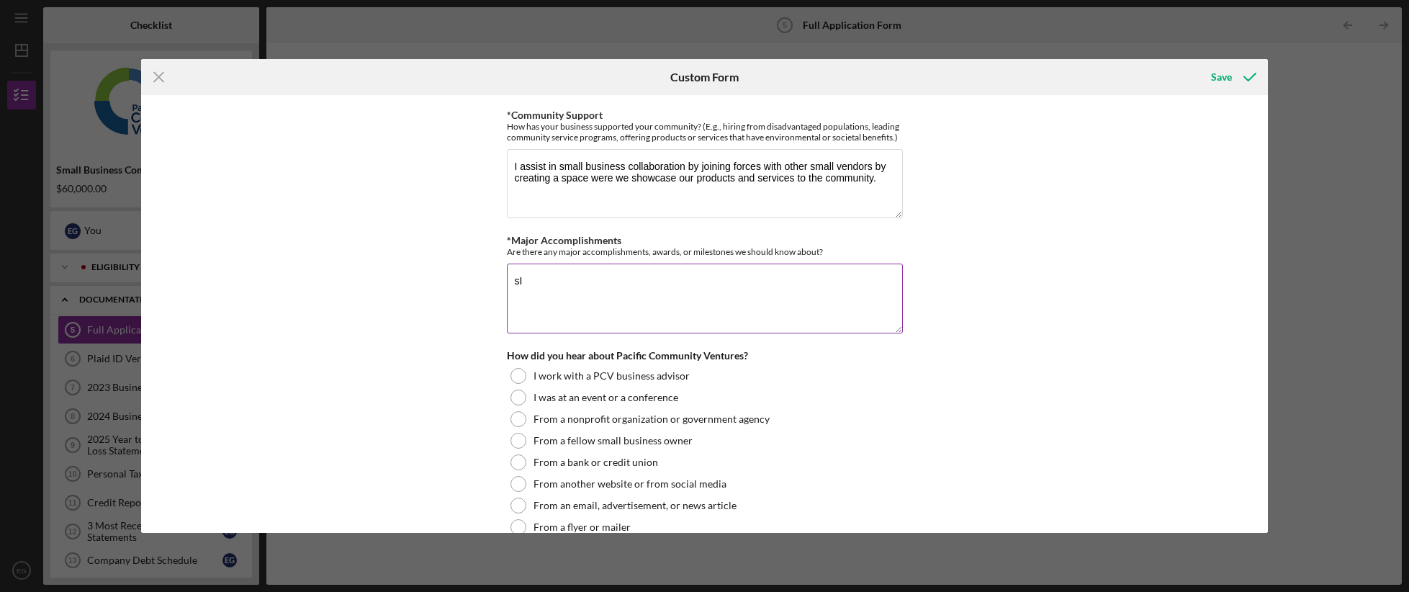
type textarea "s"
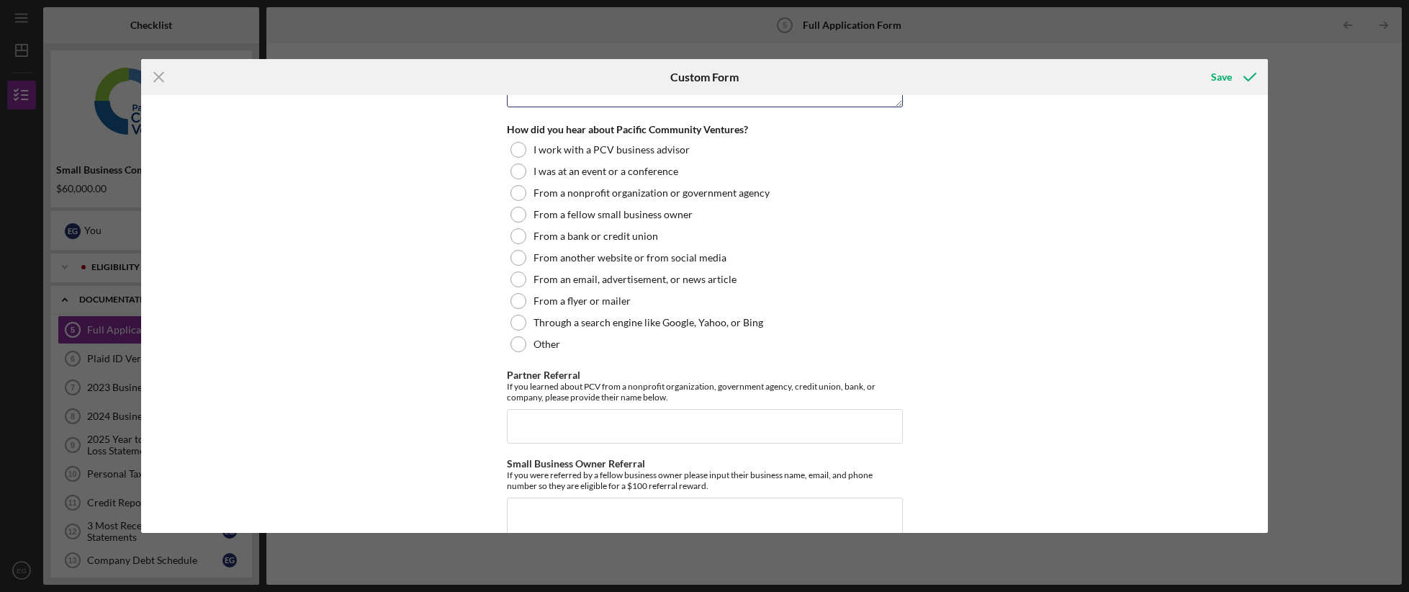
scroll to position [1591, 0]
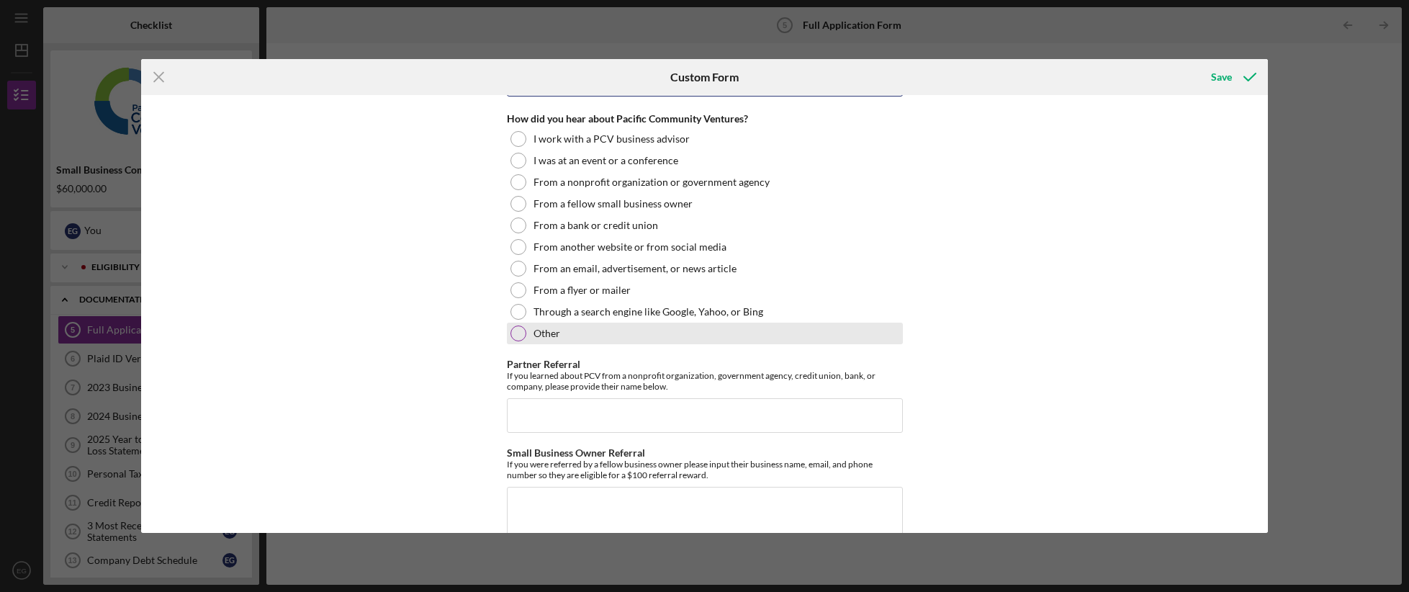
type textarea "After having the business for over 25 years I've been able to make a living and…"
click at [567, 335] on div "Other" at bounding box center [705, 334] width 396 height 22
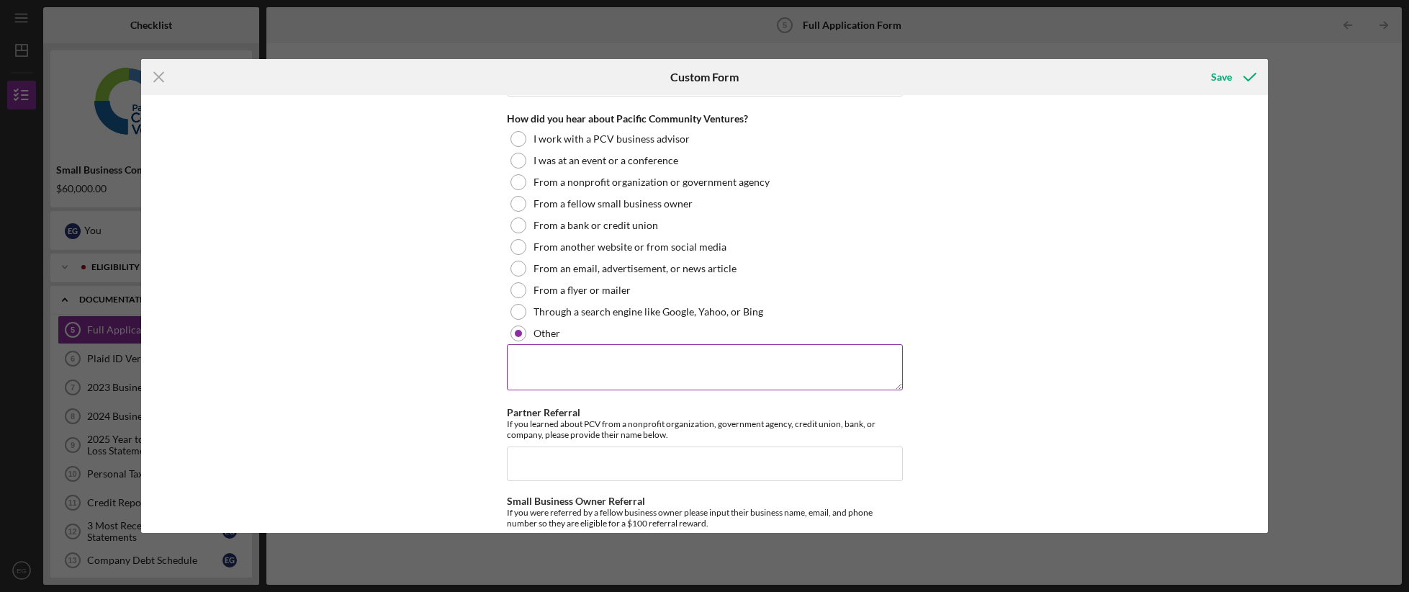
click at [604, 373] on textarea at bounding box center [705, 367] width 396 height 46
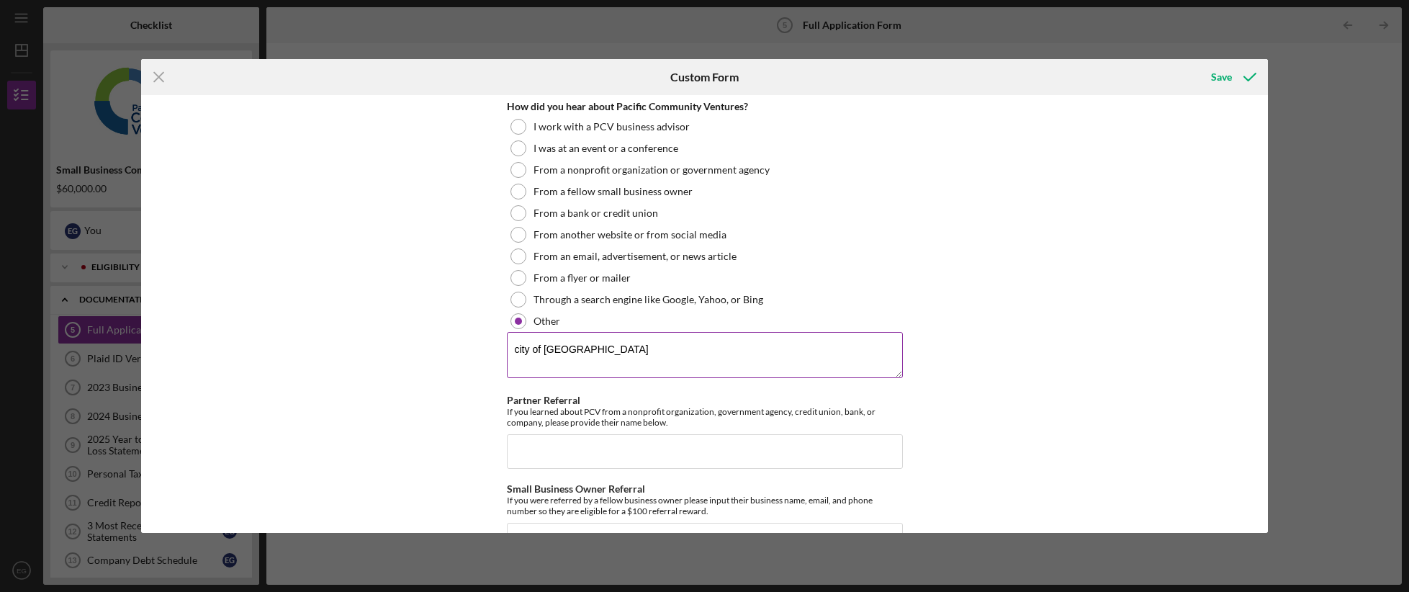
click at [549, 352] on textarea "city of [GEOGRAPHIC_DATA]" at bounding box center [705, 355] width 396 height 46
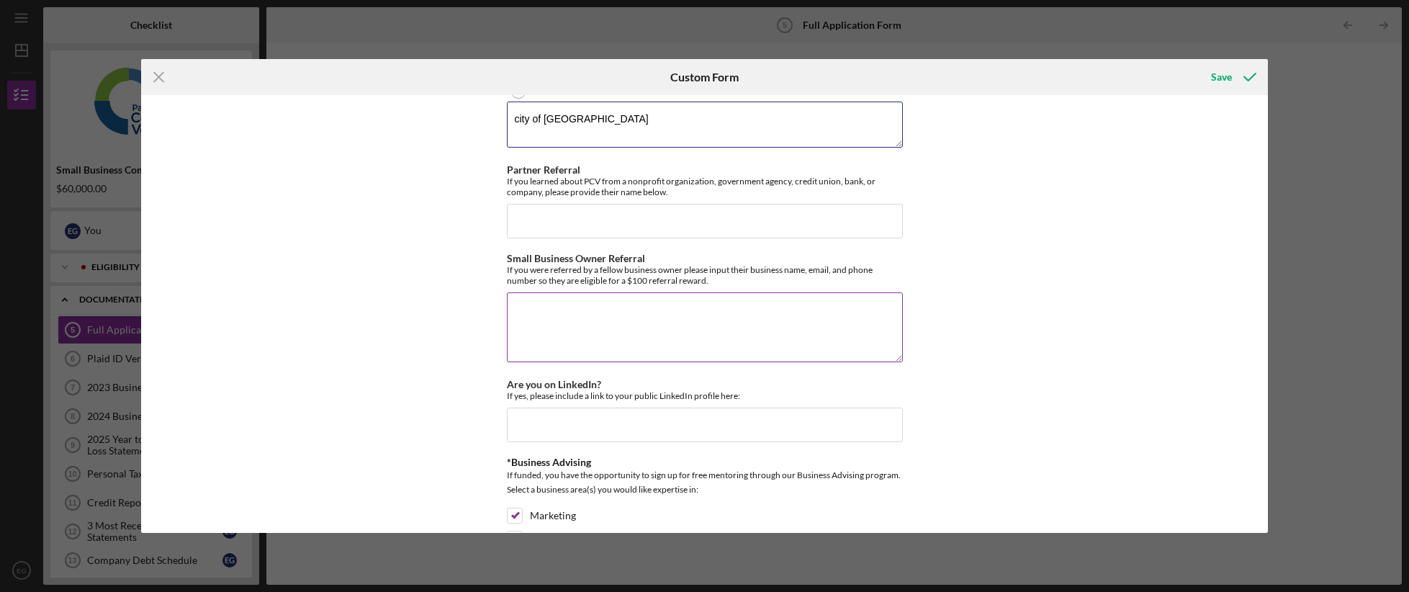
scroll to position [1832, 0]
type textarea "city of [GEOGRAPHIC_DATA]"
click at [611, 324] on textarea "Small Business Owner Referral" at bounding box center [705, 328] width 396 height 69
type textarea "[PERSON_NAME]"
click at [600, 226] on input "Partner Referral" at bounding box center [705, 222] width 396 height 35
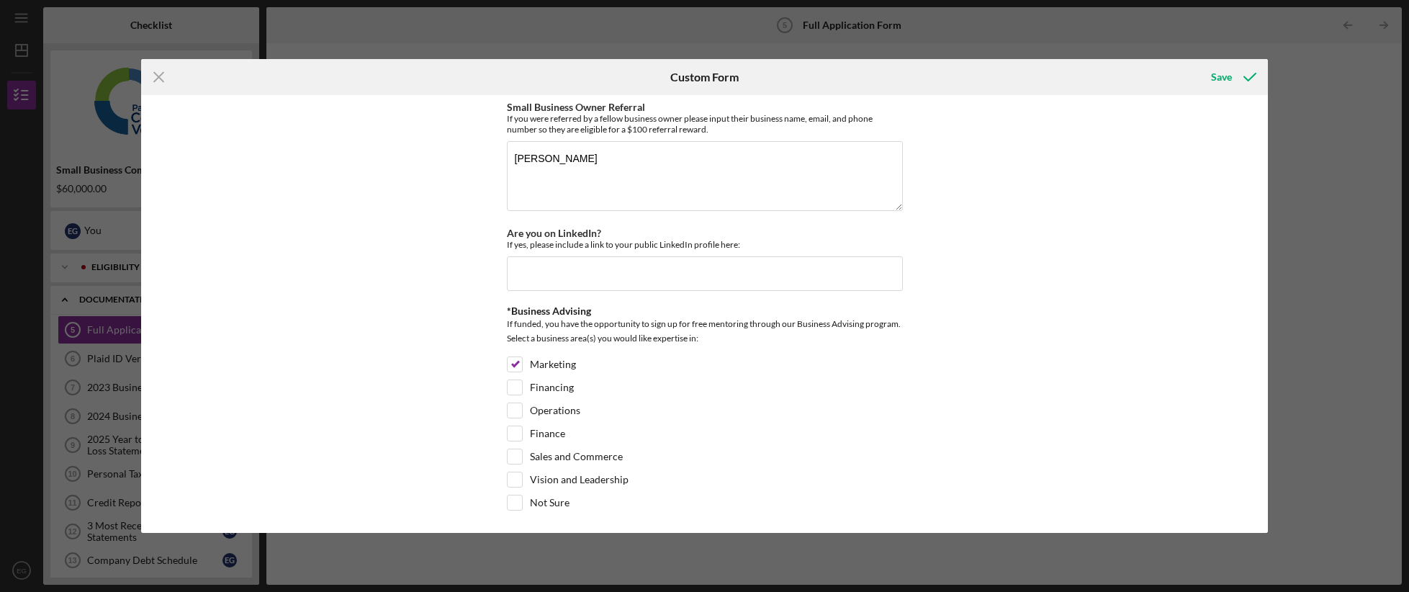
scroll to position [1991, 0]
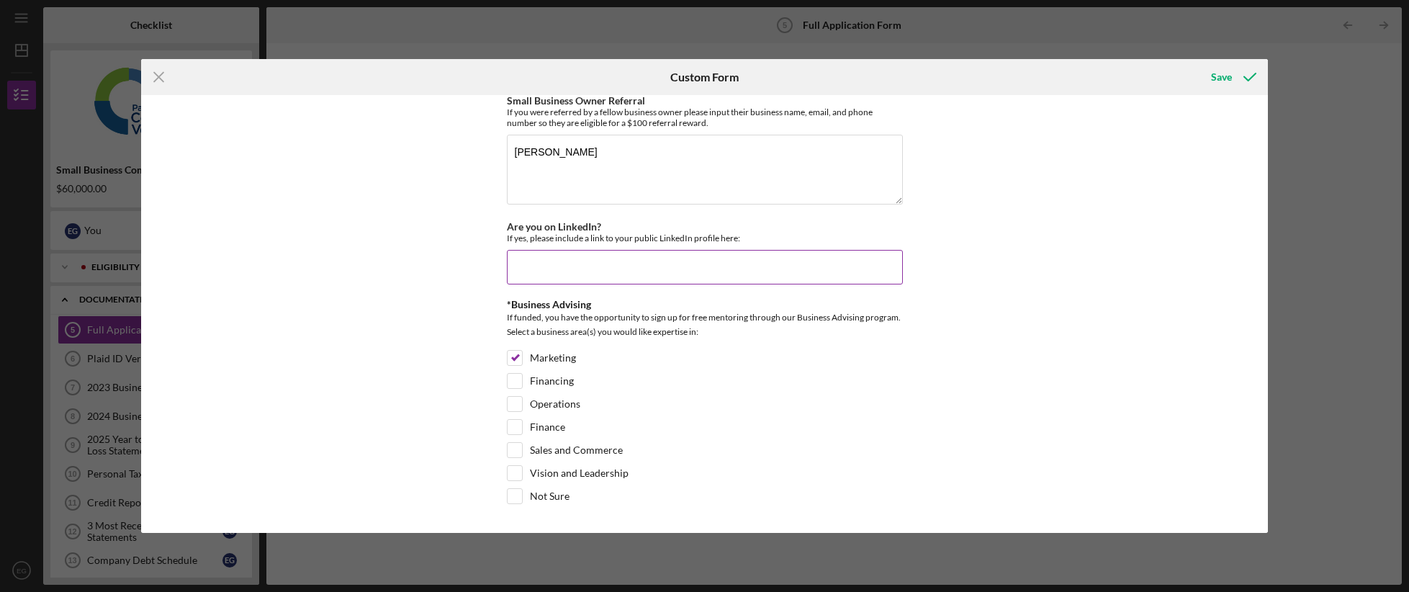
click at [601, 266] on input "Are you on LinkedIn?" at bounding box center [705, 267] width 396 height 35
type input "n/a"
click at [508, 379] on input "Financing" at bounding box center [515, 381] width 14 height 14
checkbox input "true"
click at [513, 405] on input "Operations" at bounding box center [515, 404] width 14 height 14
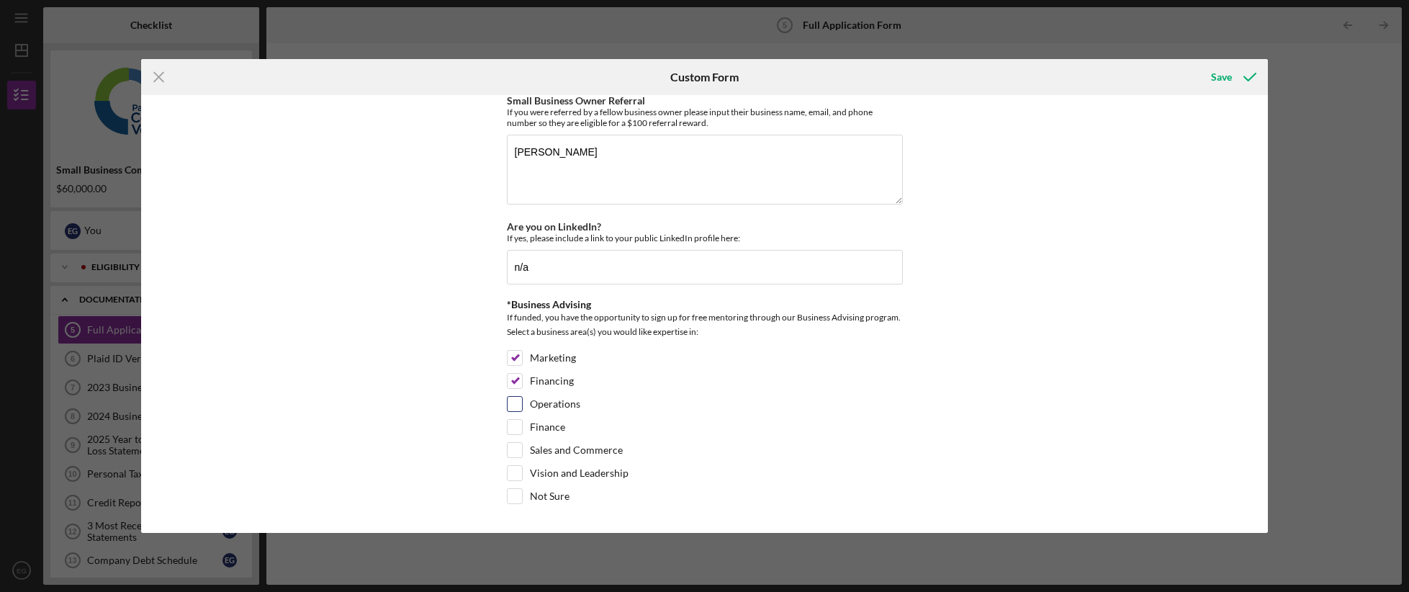
checkbox input "true"
click at [1218, 77] on div "Save" at bounding box center [1221, 77] width 21 height 29
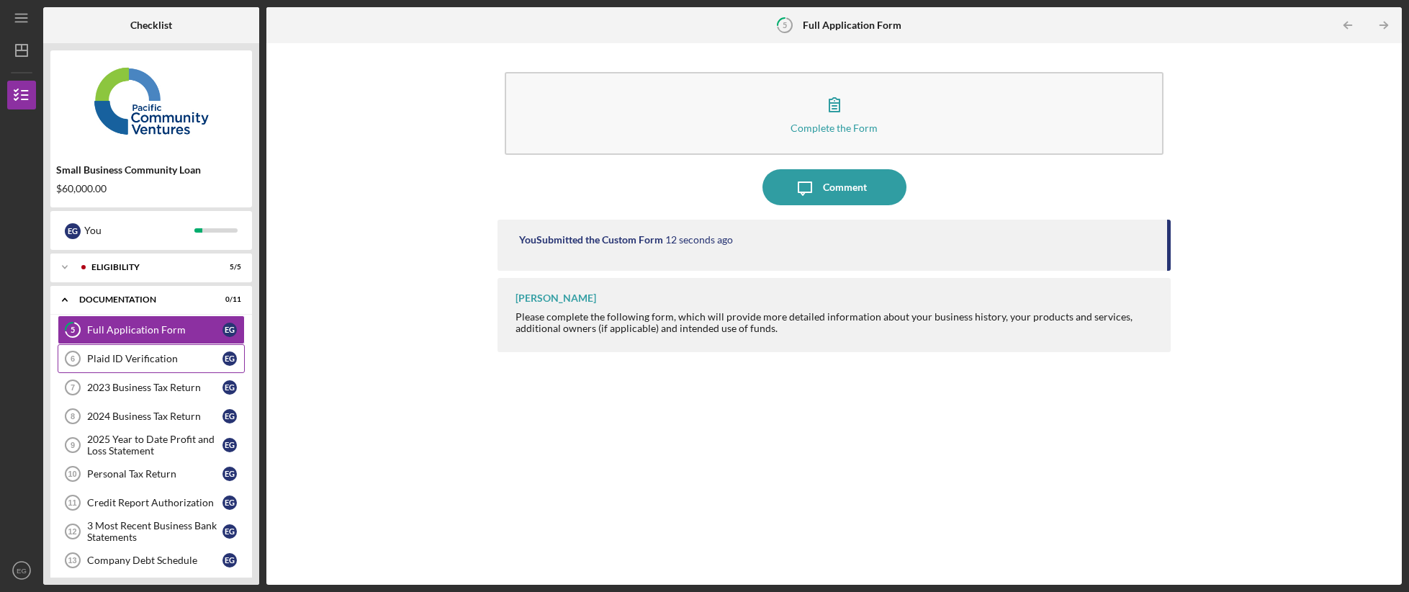
click at [136, 354] on div "Plaid ID Verification" at bounding box center [154, 359] width 135 height 12
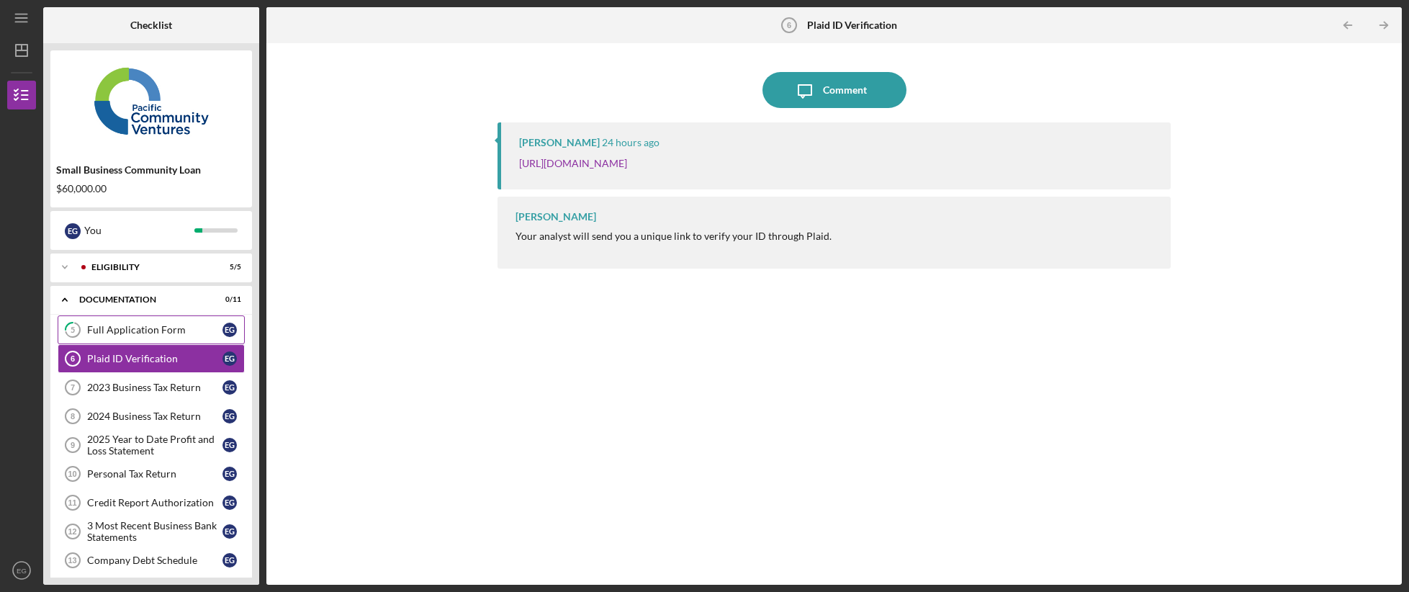
click at [121, 329] on div "Full Application Form" at bounding box center [154, 330] width 135 height 12
